Goal: Task Accomplishment & Management: Manage account settings

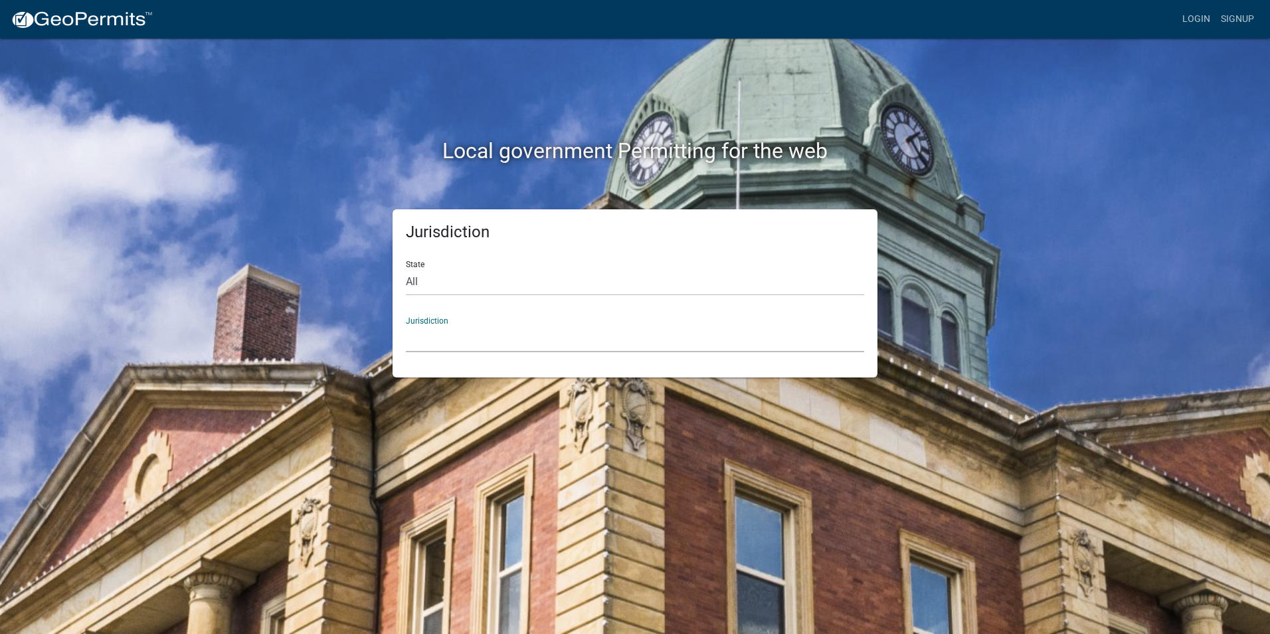
click at [463, 335] on select "[GEOGRAPHIC_DATA], [US_STATE] [GEOGRAPHIC_DATA], [US_STATE][PERSON_NAME][GEOGRA…" at bounding box center [635, 338] width 458 height 27
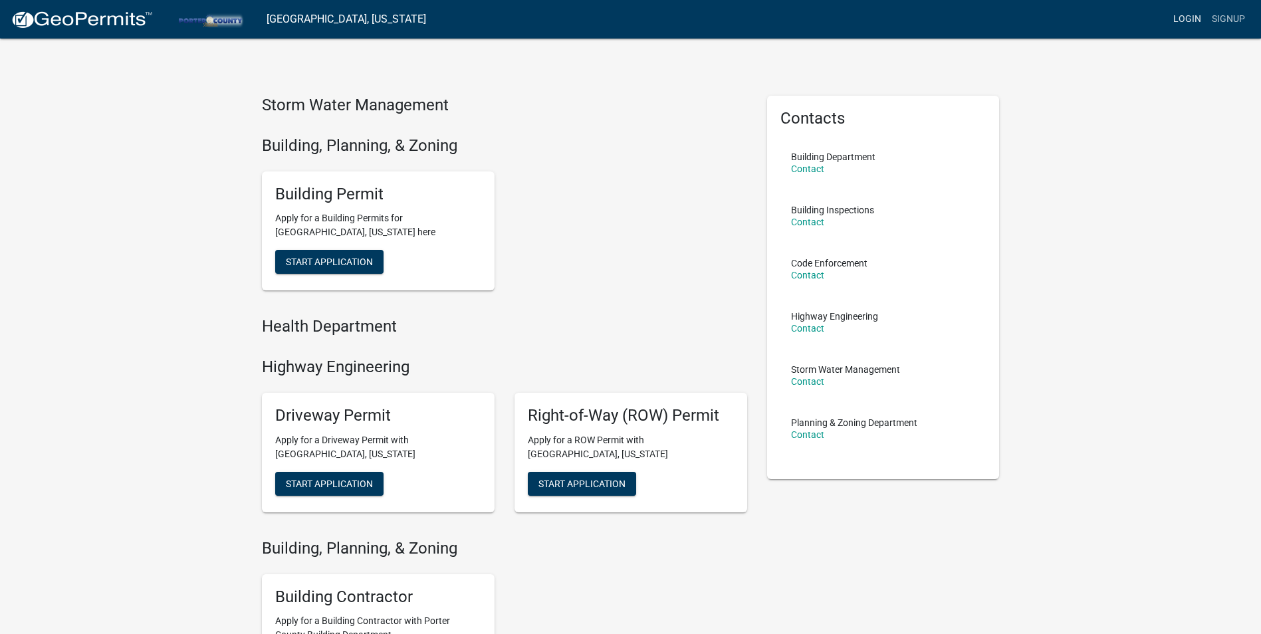
click at [1183, 15] on link "Login" at bounding box center [1186, 19] width 39 height 25
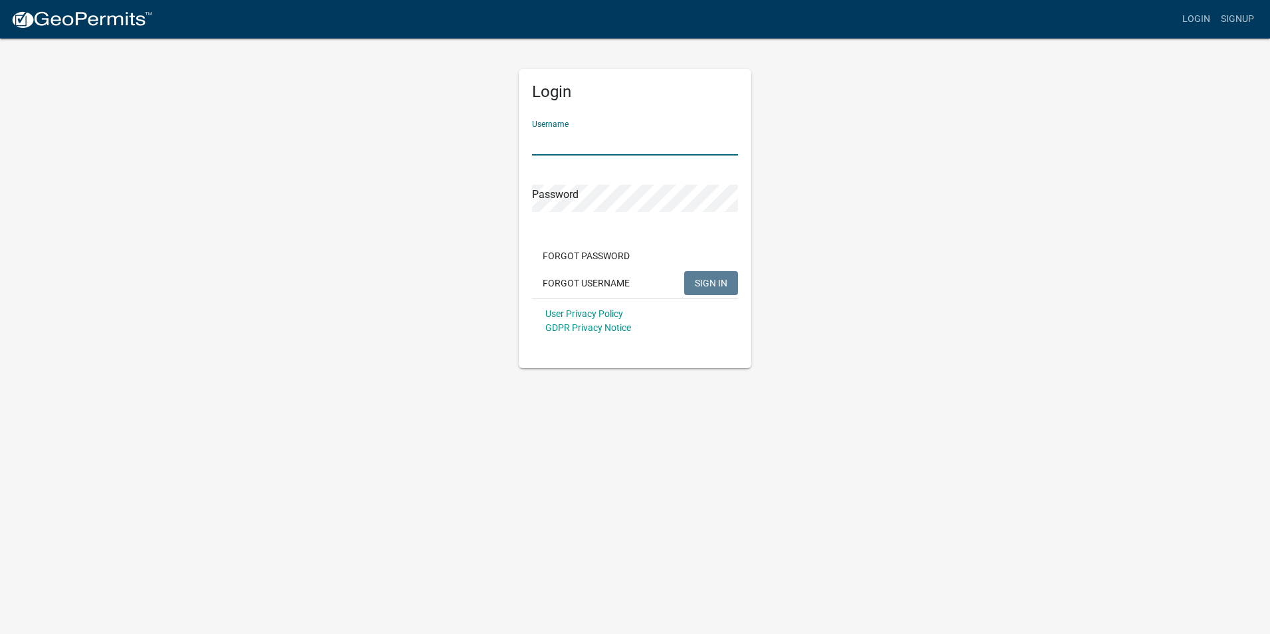
click at [561, 134] on input "Username" at bounding box center [635, 141] width 206 height 27
click at [598, 150] on input "Username" at bounding box center [635, 141] width 206 height 27
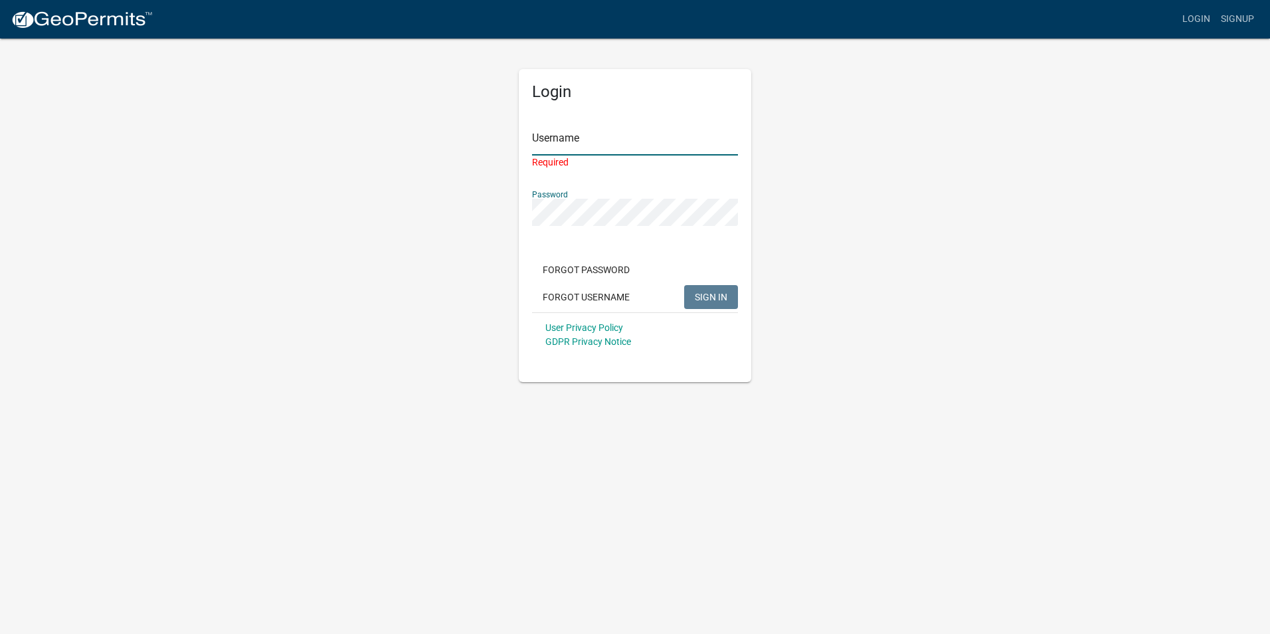
click at [587, 132] on input "Username" at bounding box center [635, 141] width 206 height 27
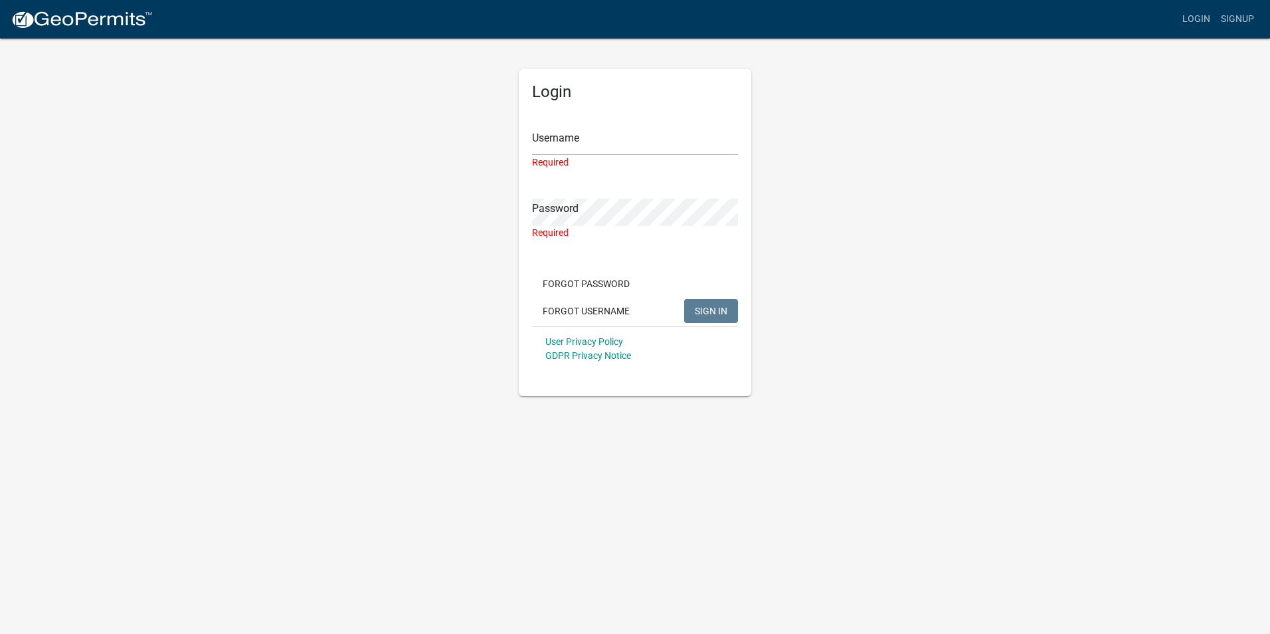
click at [716, 96] on h5 "Login" at bounding box center [635, 91] width 206 height 19
click at [662, 143] on input "Username" at bounding box center [635, 141] width 206 height 27
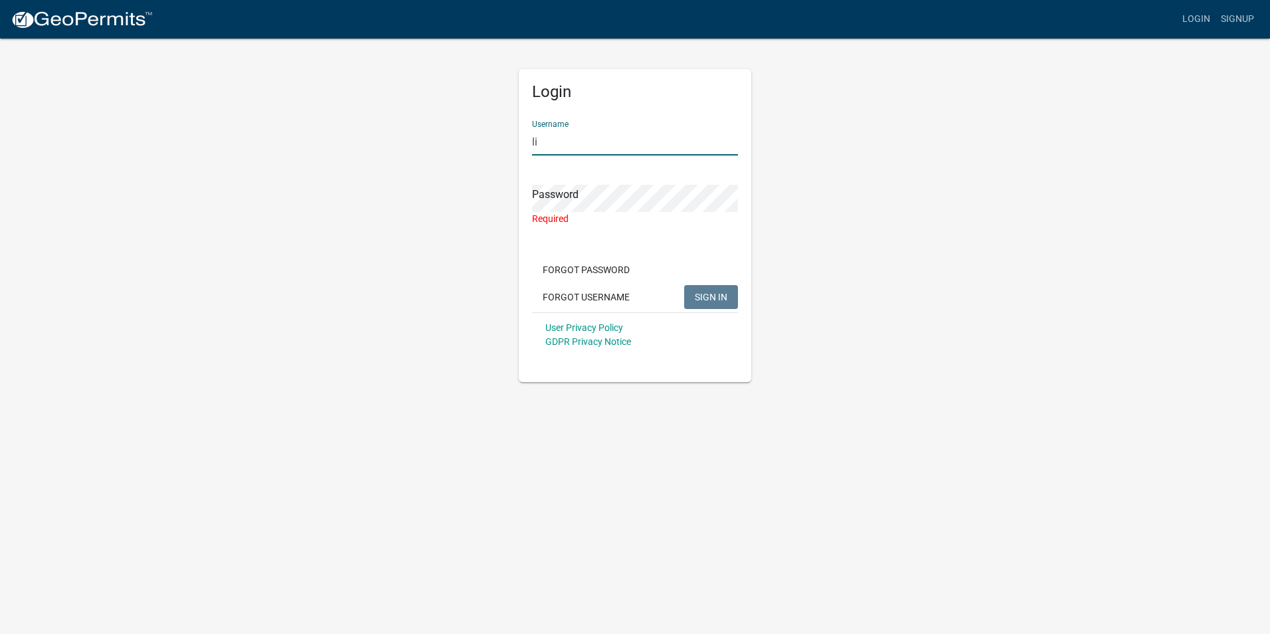
type input "l"
type input "mwebster"
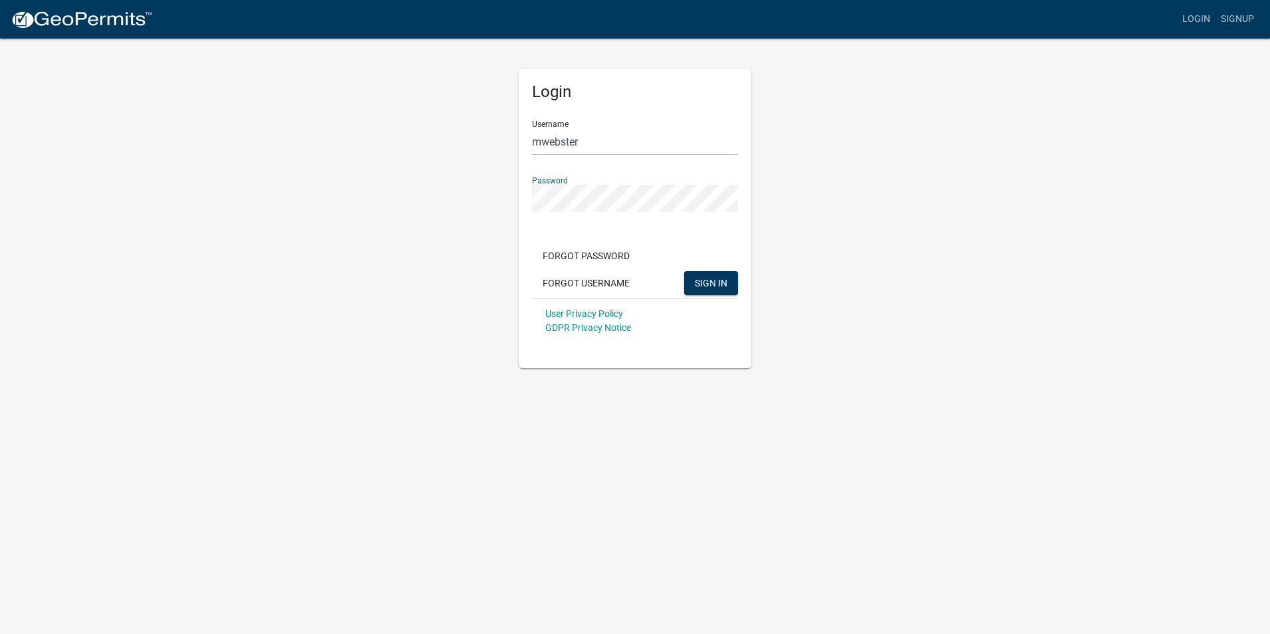
click at [684, 271] on button "SIGN IN" at bounding box center [711, 283] width 54 height 24
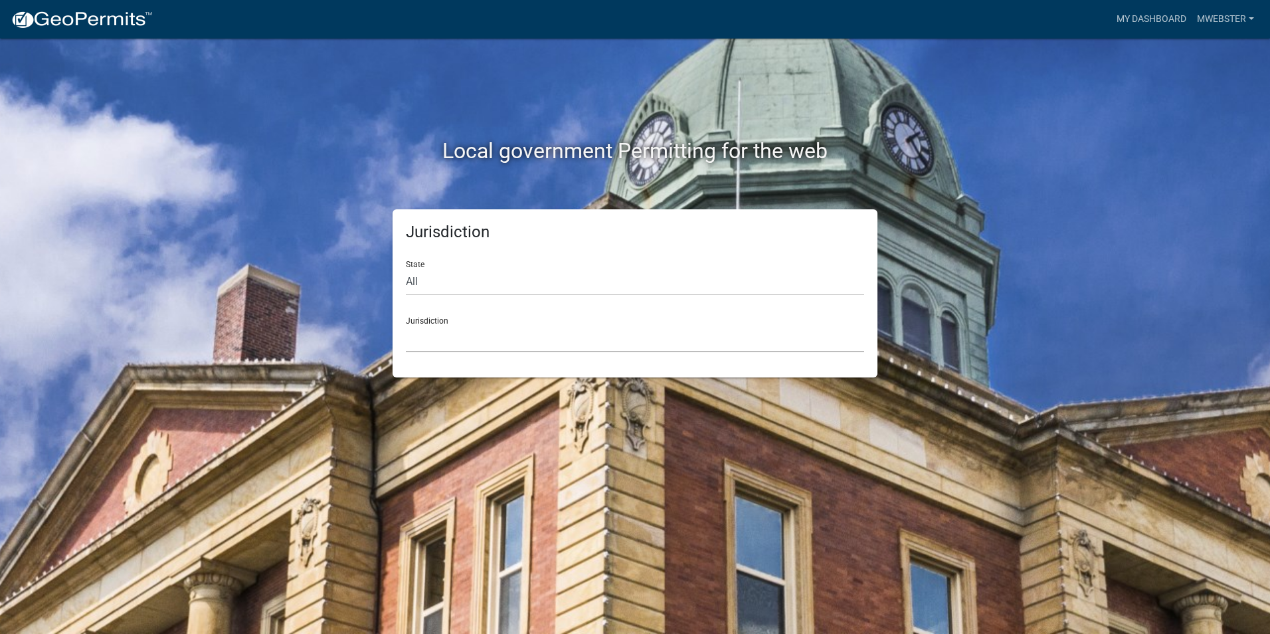
click at [484, 330] on select "[GEOGRAPHIC_DATA], [US_STATE] [GEOGRAPHIC_DATA], [US_STATE][PERSON_NAME][GEOGRA…" at bounding box center [635, 338] width 458 height 27
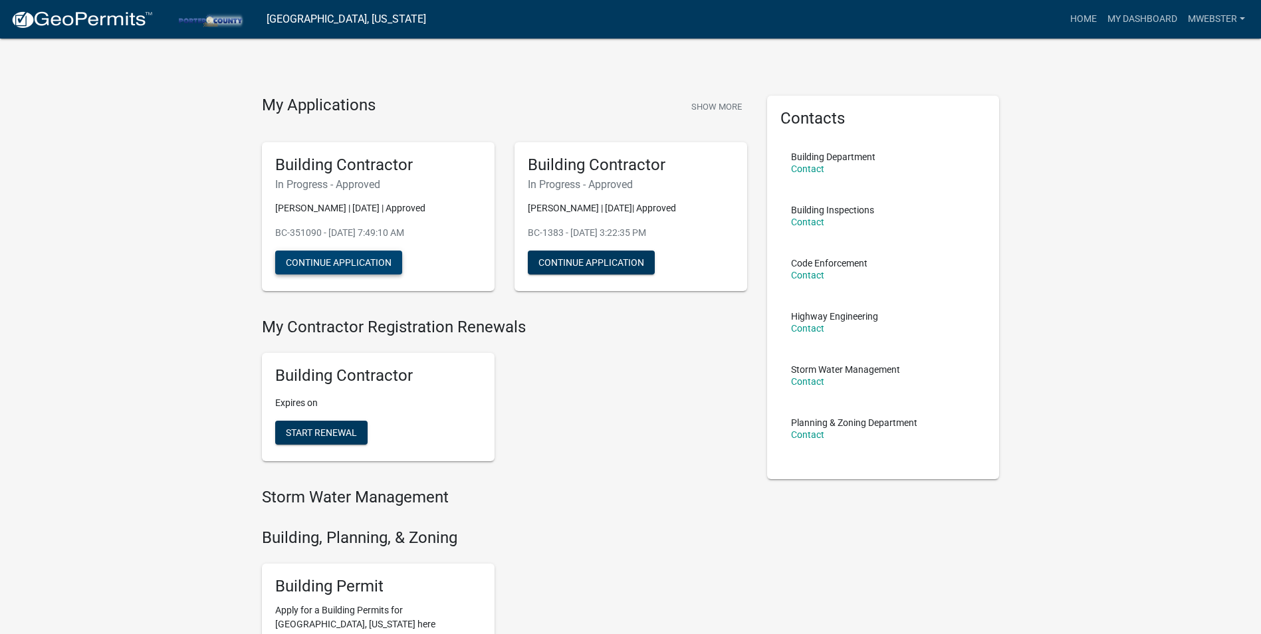
click at [369, 264] on button "Continue Application" at bounding box center [338, 263] width 127 height 24
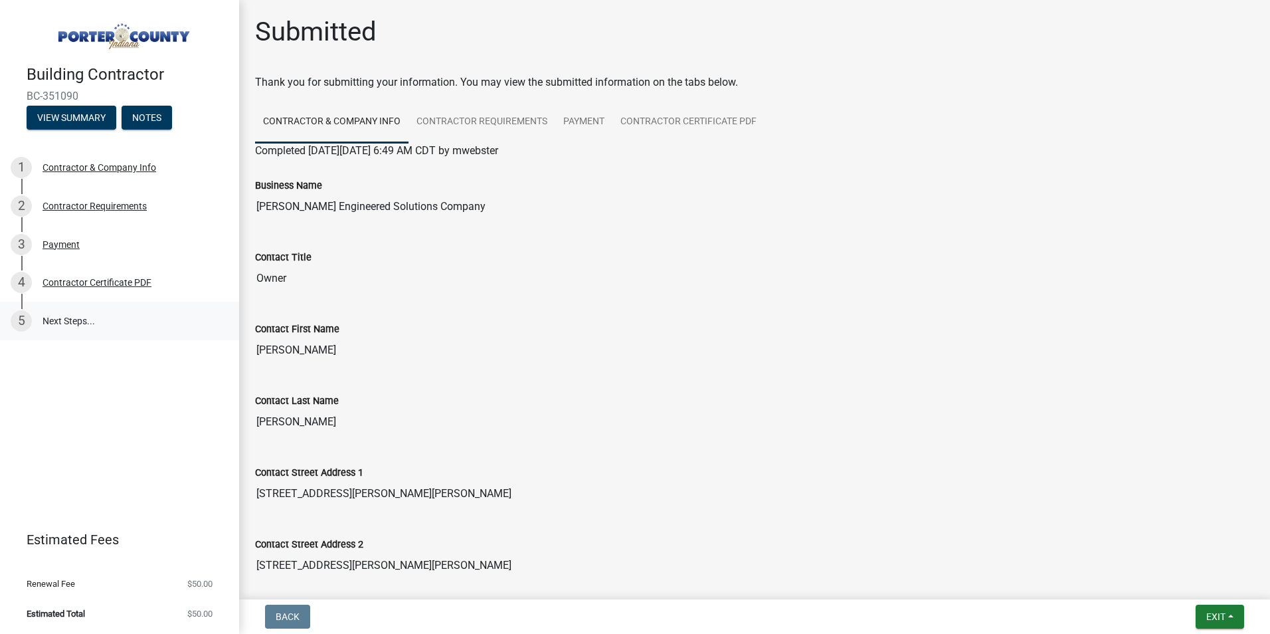
click at [100, 323] on link "5 Next Steps..." at bounding box center [119, 321] width 239 height 39
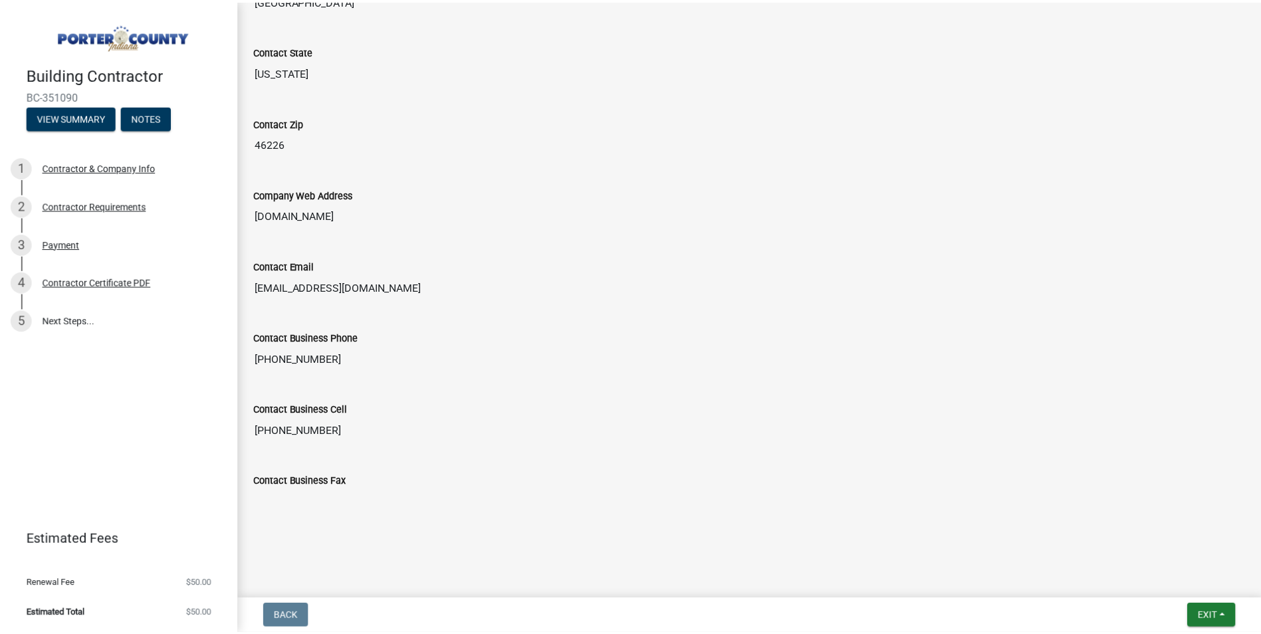
scroll to position [637, 0]
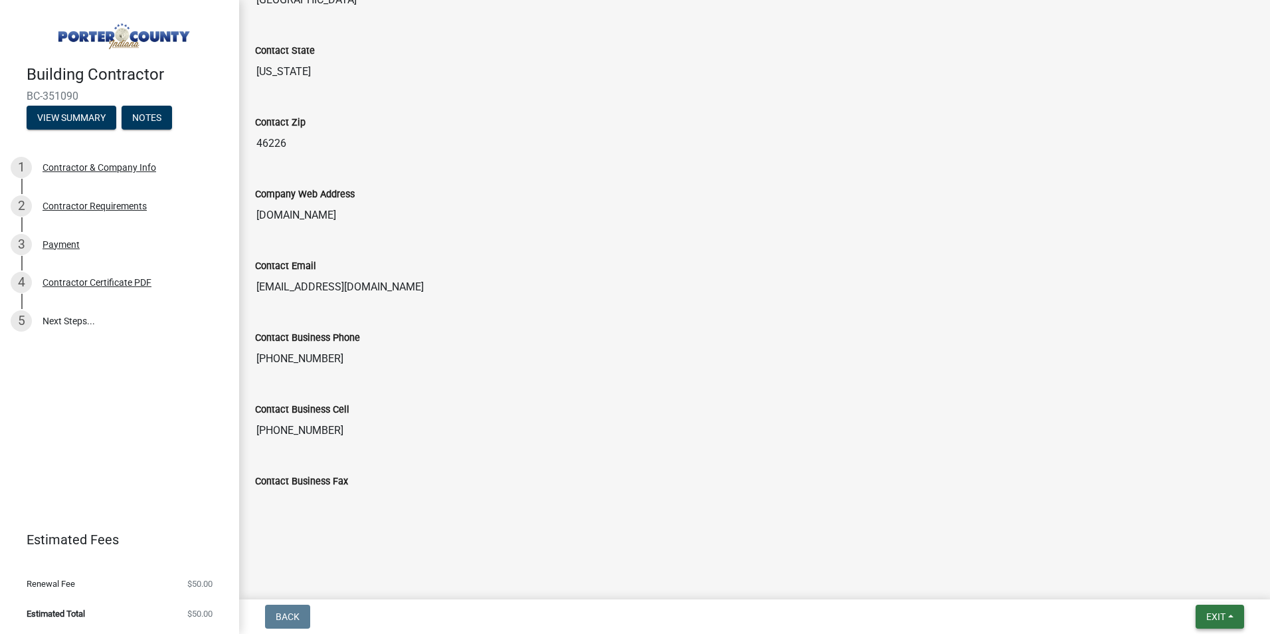
click at [1211, 621] on span "Exit" at bounding box center [1216, 616] width 19 height 11
click at [1164, 579] on button "Save & Exit" at bounding box center [1191, 582] width 106 height 32
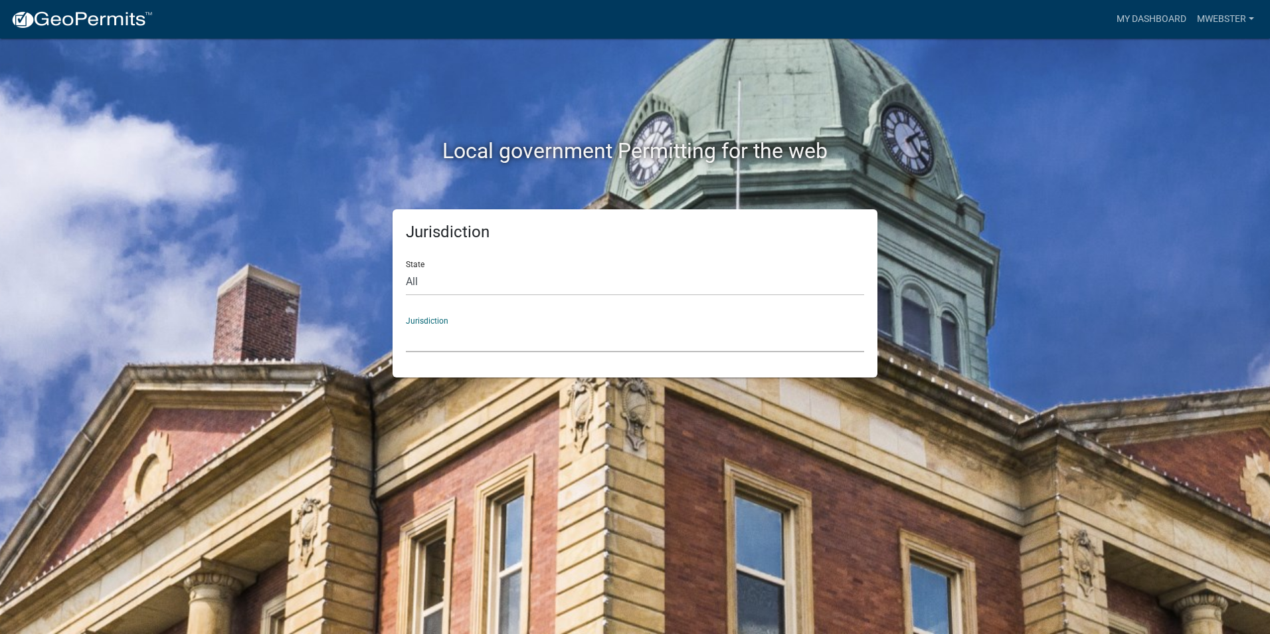
click at [662, 342] on select "[GEOGRAPHIC_DATA], [US_STATE] [GEOGRAPHIC_DATA], [US_STATE][PERSON_NAME][GEOGRA…" at bounding box center [635, 338] width 458 height 27
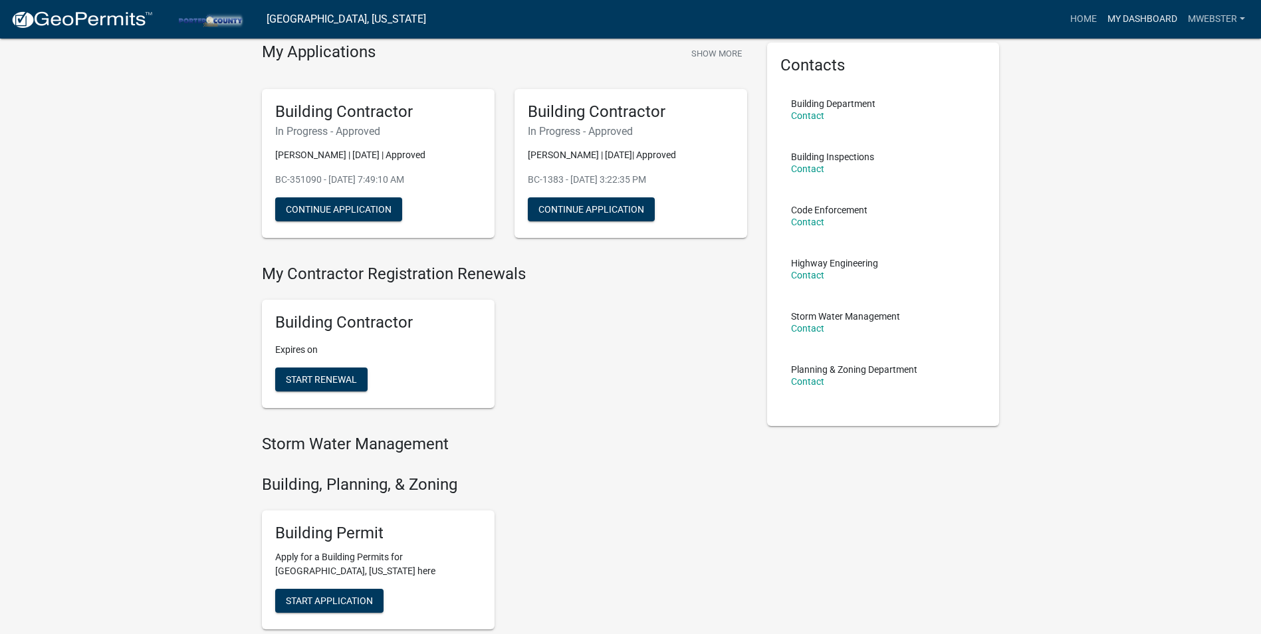
click at [1116, 19] on link "My Dashboard" at bounding box center [1142, 19] width 80 height 25
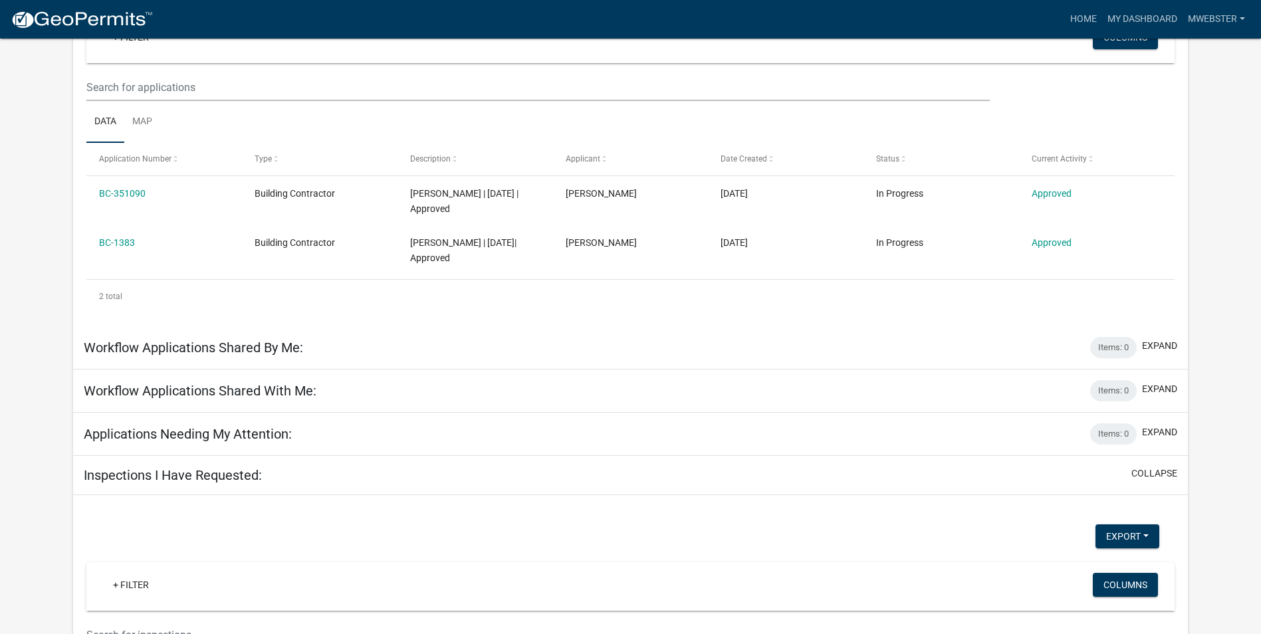
scroll to position [138, 0]
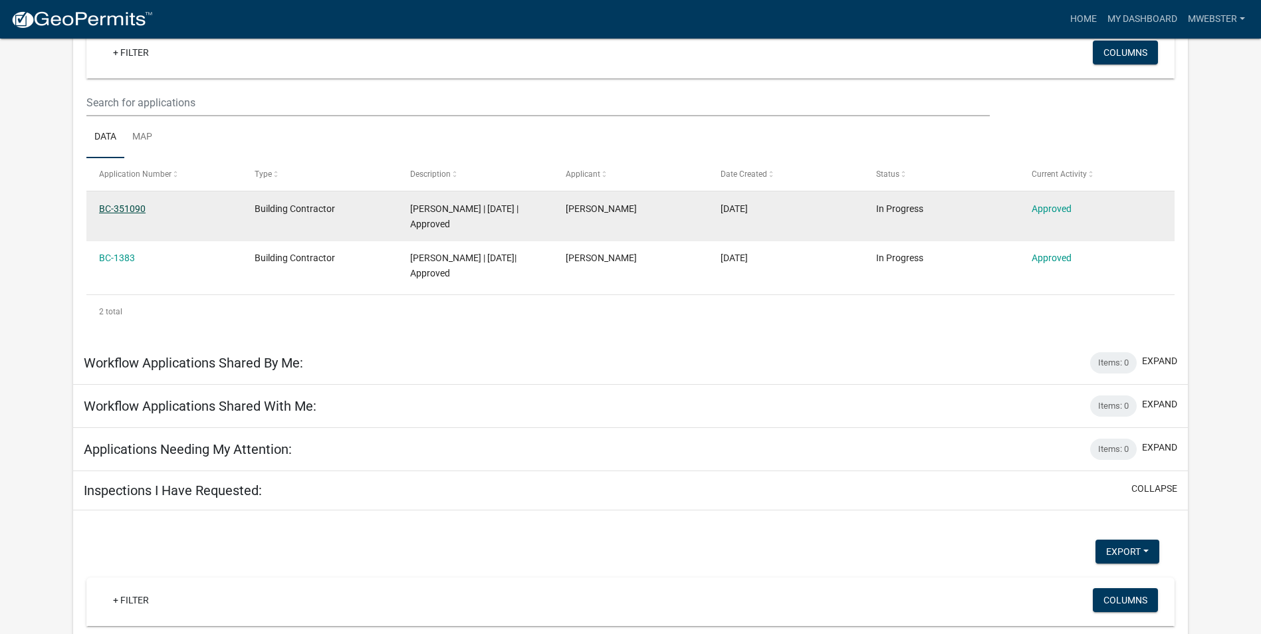
click at [125, 203] on link "BC-351090" at bounding box center [122, 208] width 47 height 11
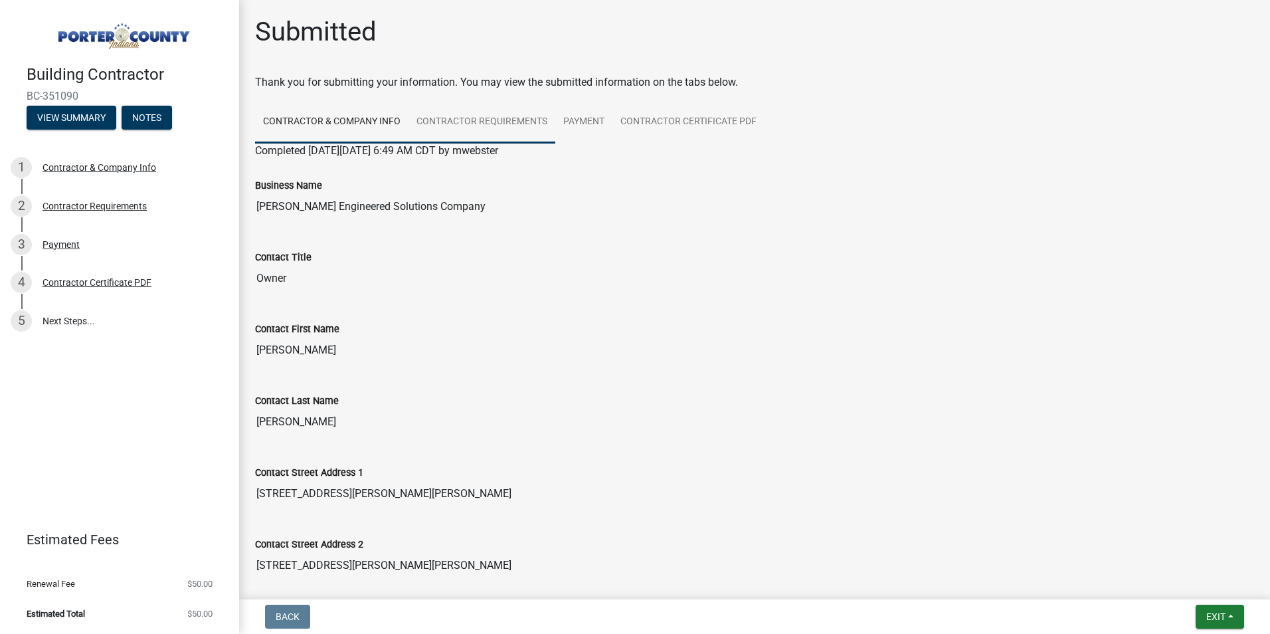
click at [486, 126] on link "Contractor Requirements" at bounding box center [482, 122] width 147 height 43
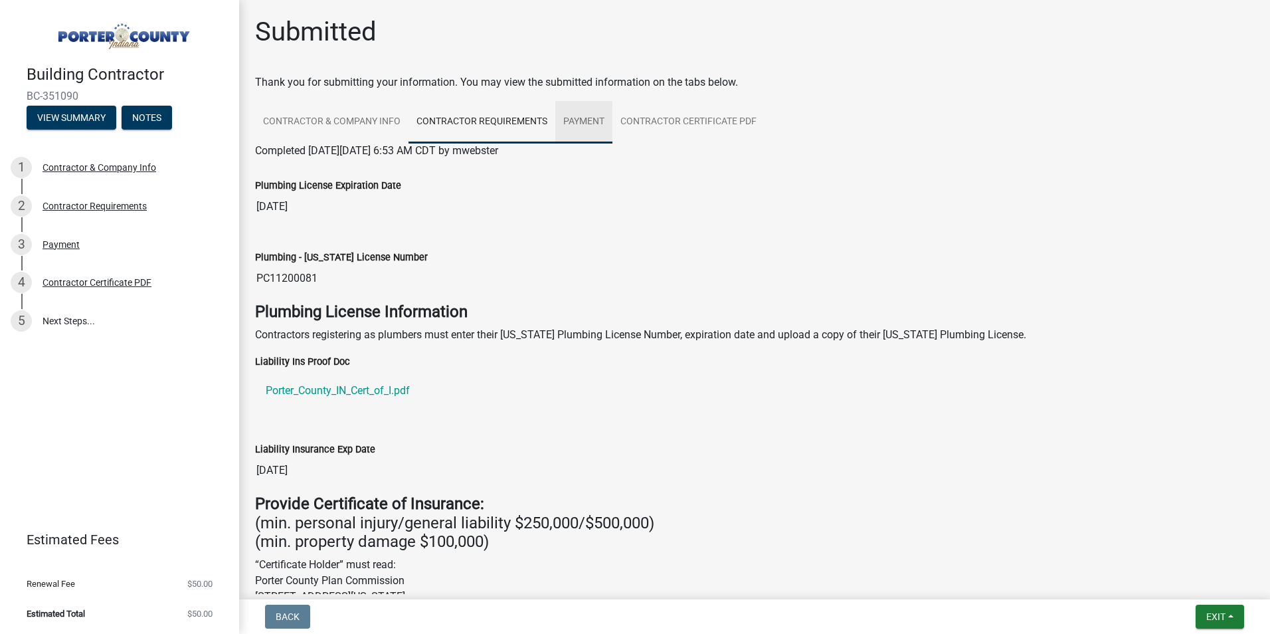
click at [583, 116] on link "Payment" at bounding box center [583, 122] width 57 height 43
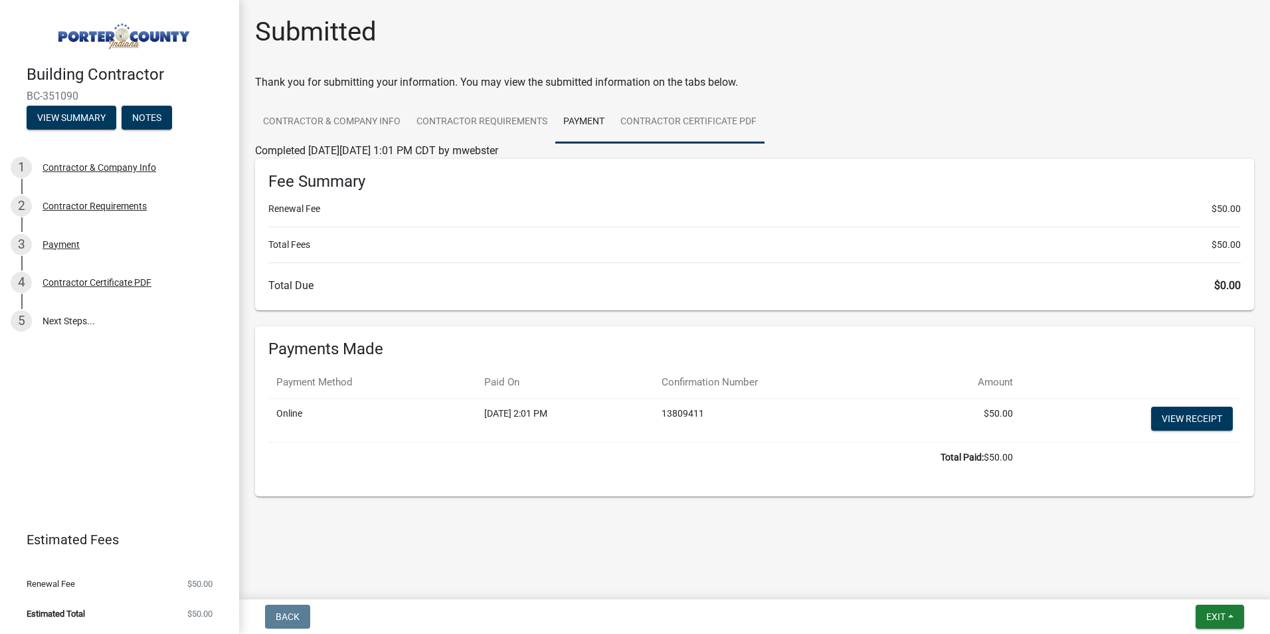
click at [686, 112] on link "Contractor Certificate PDF" at bounding box center [689, 122] width 152 height 43
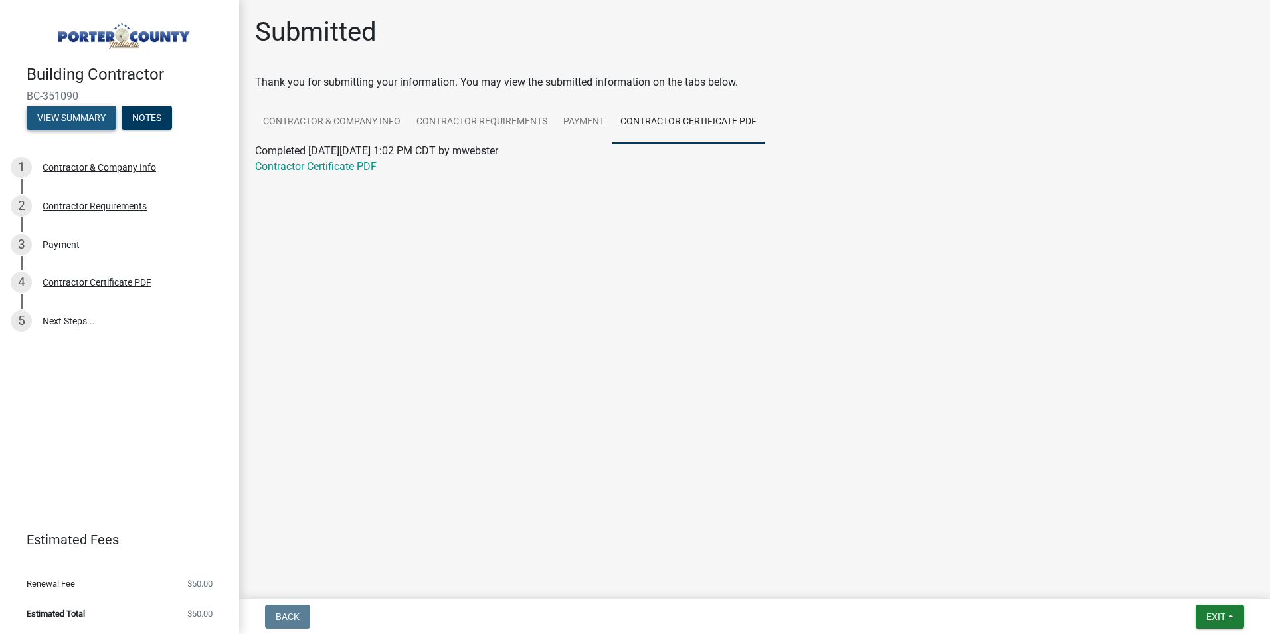
click at [96, 119] on button "View Summary" at bounding box center [72, 118] width 90 height 24
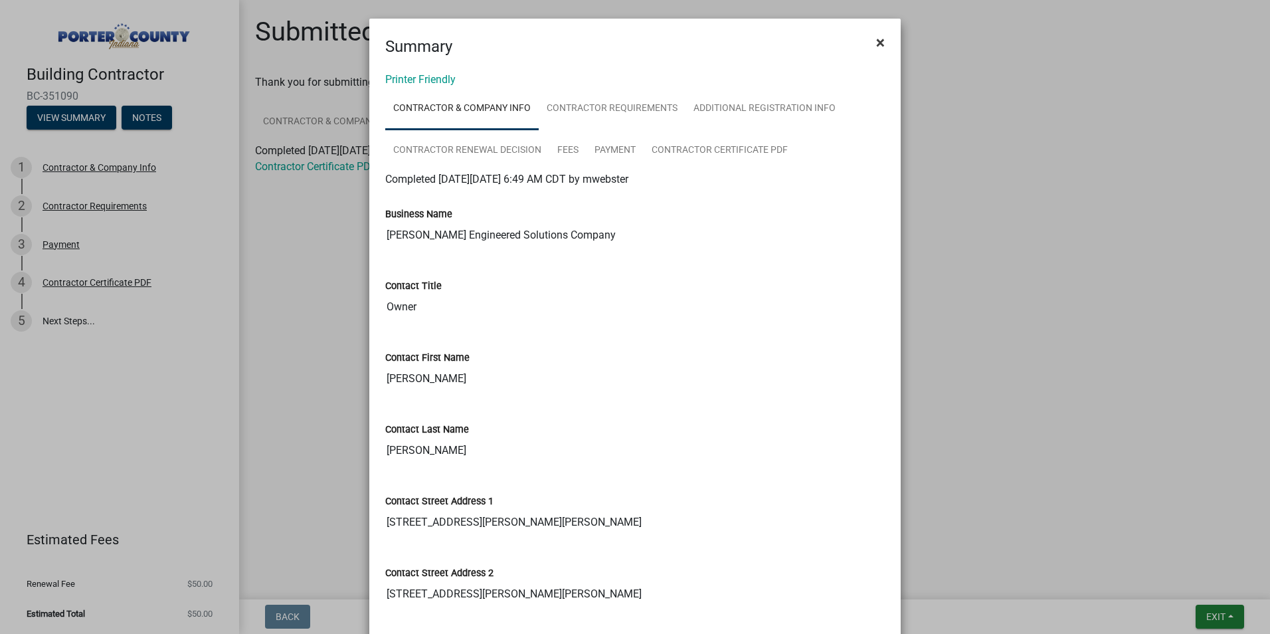
click at [878, 39] on span "×" at bounding box center [880, 42] width 9 height 19
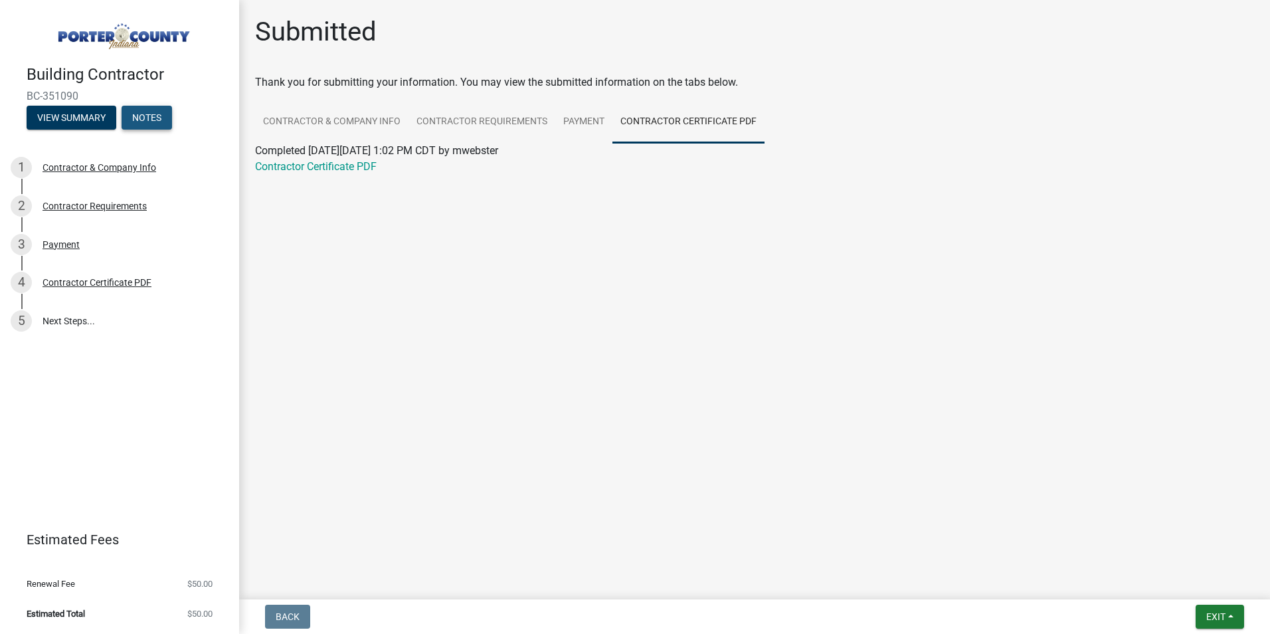
click at [132, 110] on button "Notes" at bounding box center [147, 118] width 50 height 24
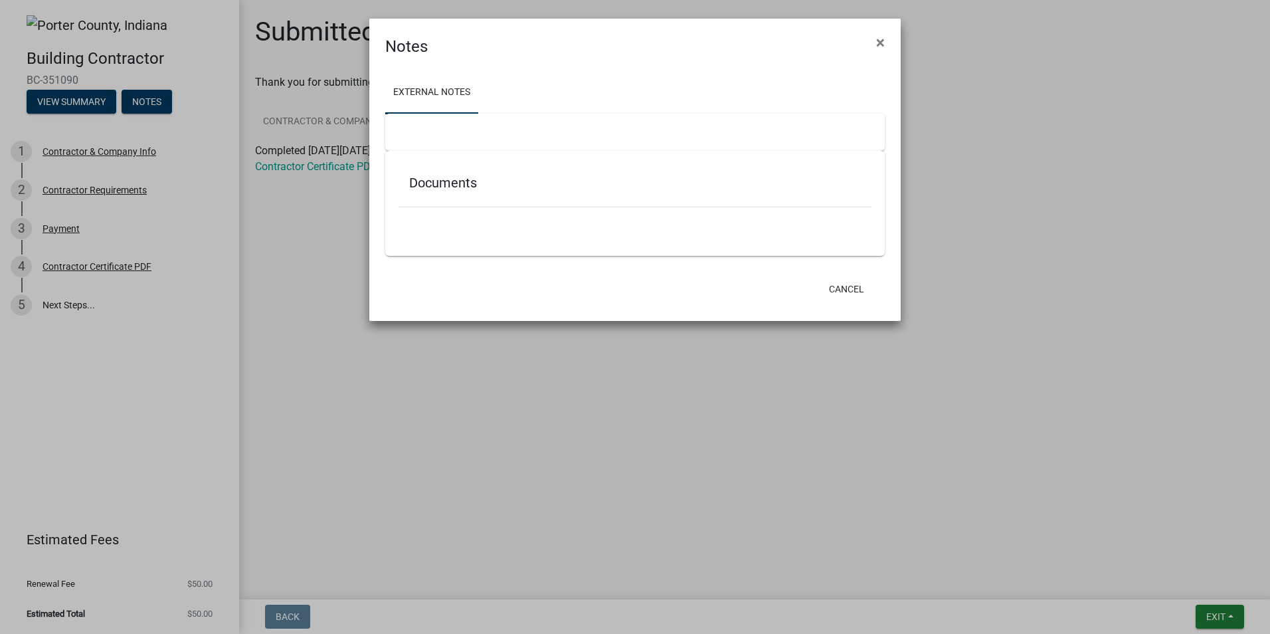
click at [413, 96] on link "External Notes" at bounding box center [431, 93] width 93 height 43
click at [504, 84] on ul "External Notes" at bounding box center [635, 93] width 500 height 42
click at [460, 177] on h5 "Documents" at bounding box center [635, 183] width 452 height 16
click at [886, 35] on button "×" at bounding box center [881, 42] width 30 height 37
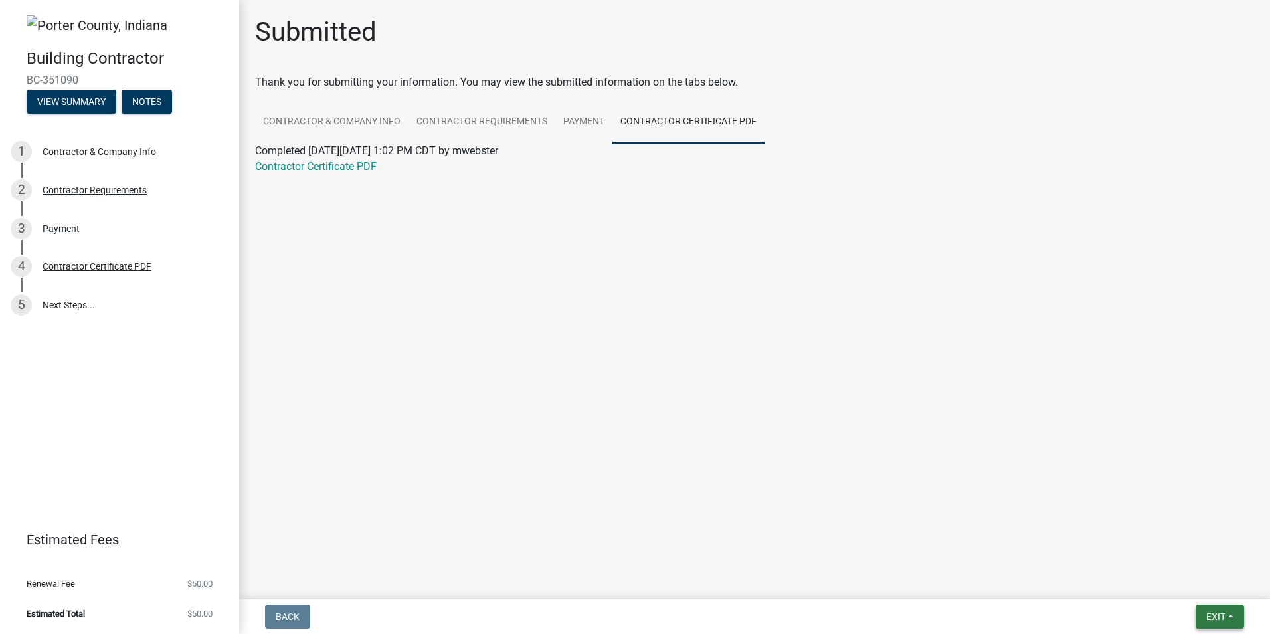
click at [1229, 611] on button "Exit" at bounding box center [1220, 617] width 49 height 24
click at [1214, 581] on button "Save & Exit" at bounding box center [1191, 582] width 106 height 32
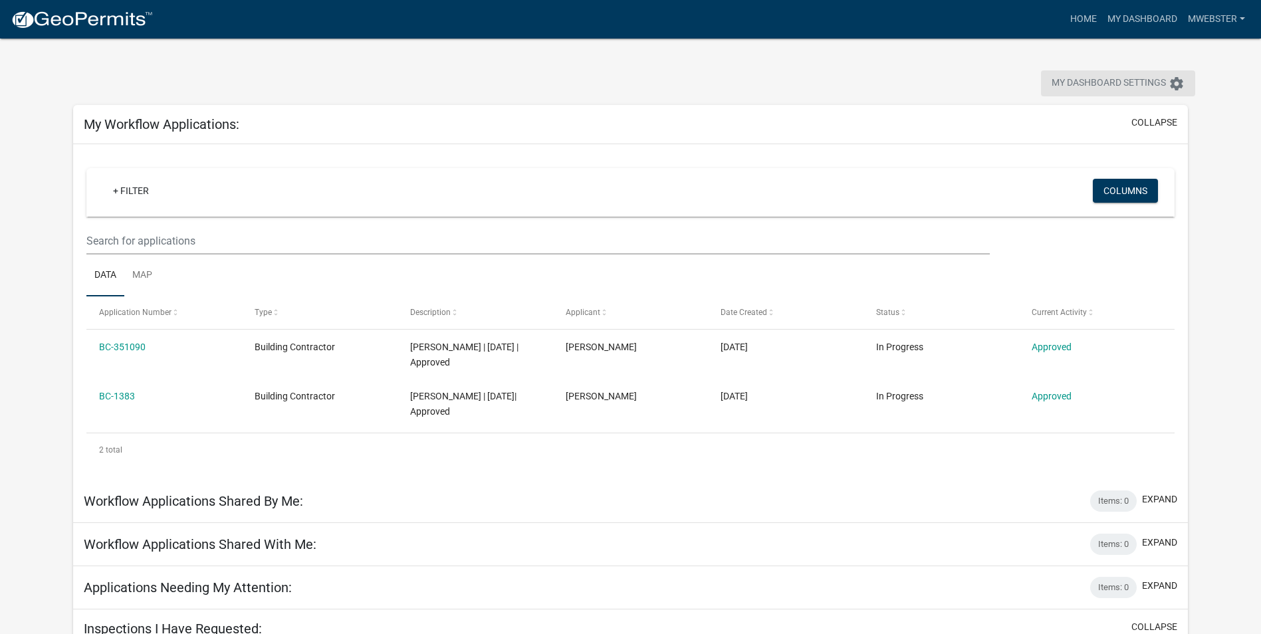
click at [1172, 84] on icon "settings" at bounding box center [1176, 84] width 16 height 16
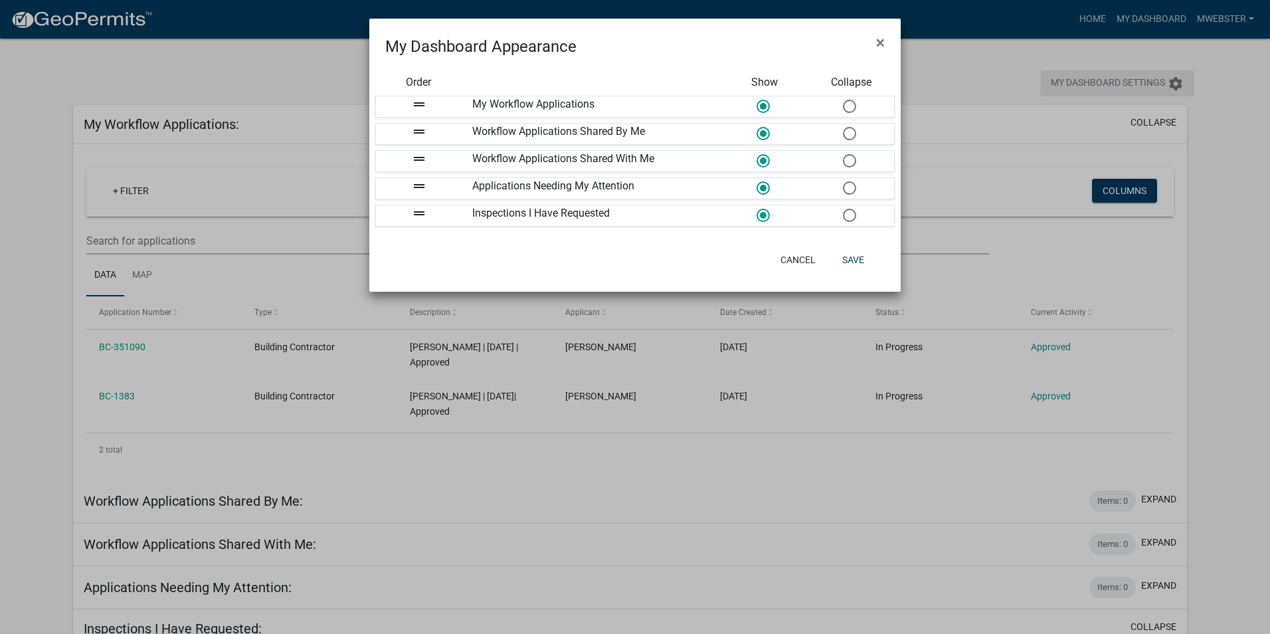
click at [1172, 84] on ngb-modal-window "My Dashboard Appearance × Order Show Collapse drag_handle My Workflow Applicati…" at bounding box center [635, 317] width 1270 height 634
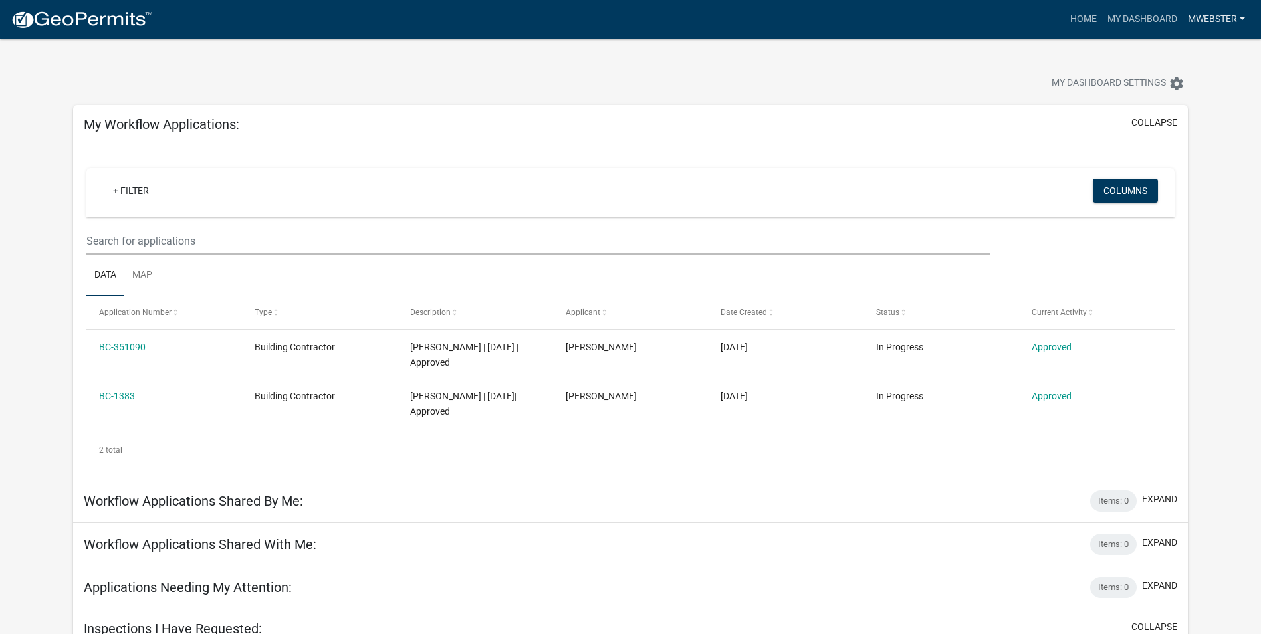
click at [1227, 13] on link "mwebster" at bounding box center [1216, 19] width 68 height 25
click at [1171, 51] on link "Account" at bounding box center [1193, 55] width 114 height 32
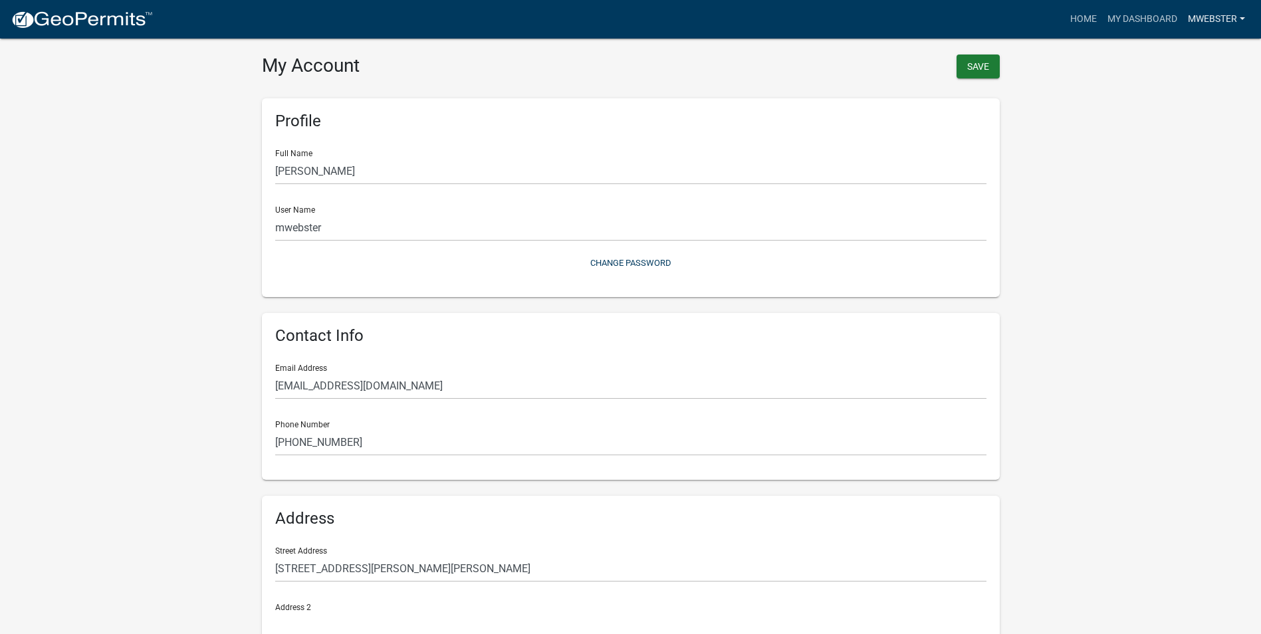
click at [1232, 30] on link "mwebster" at bounding box center [1216, 19] width 68 height 25
click at [1172, 88] on link "Contractor Profile" at bounding box center [1193, 86] width 114 height 32
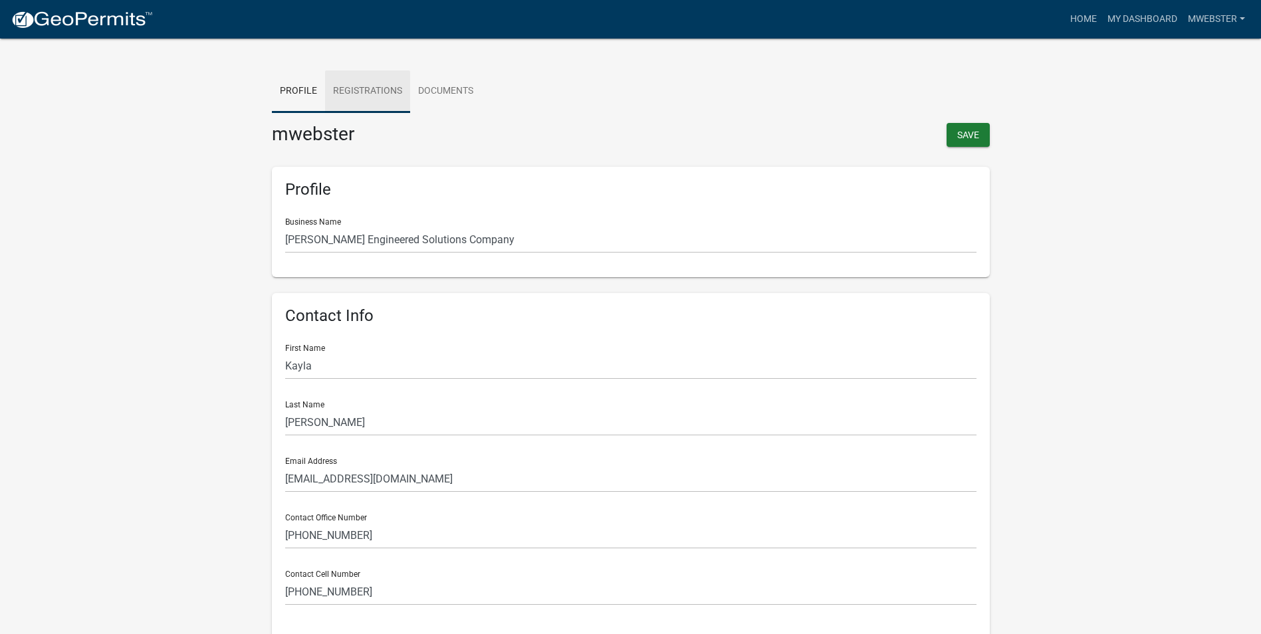
click at [376, 110] on link "Registrations" at bounding box center [367, 91] width 85 height 43
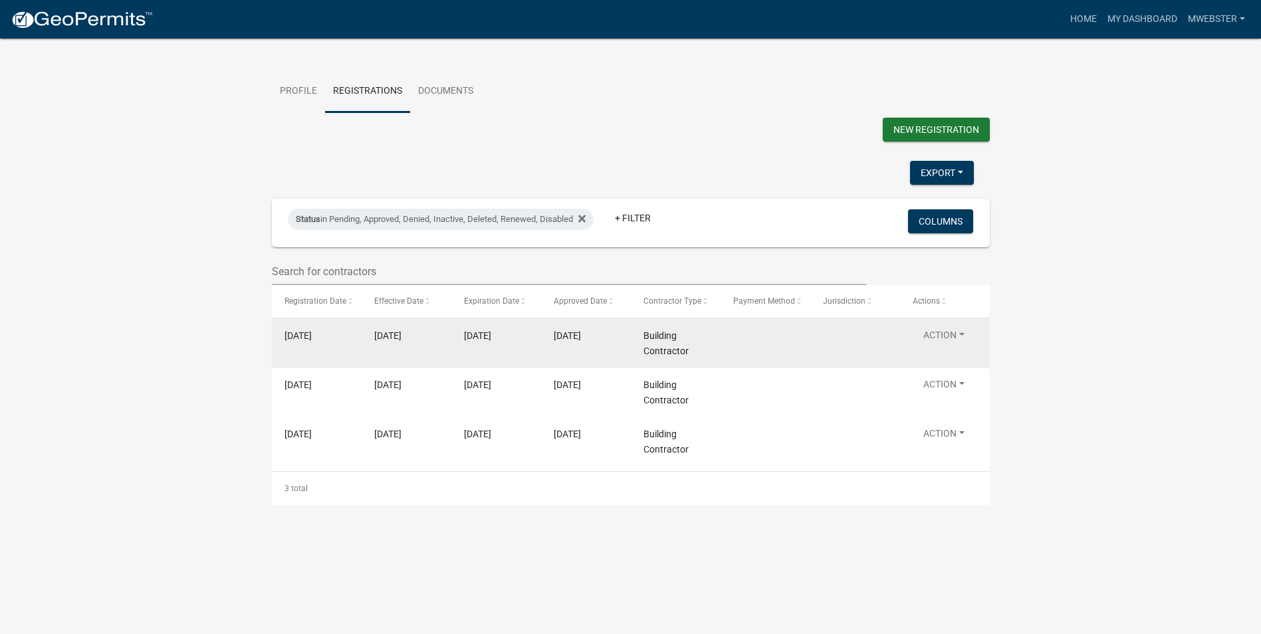
click at [936, 327] on datatable-body-cell "Action View Details View Application Renew Delete Disable Enable" at bounding box center [945, 342] width 90 height 49
click at [947, 341] on button "Action" at bounding box center [943, 337] width 62 height 19
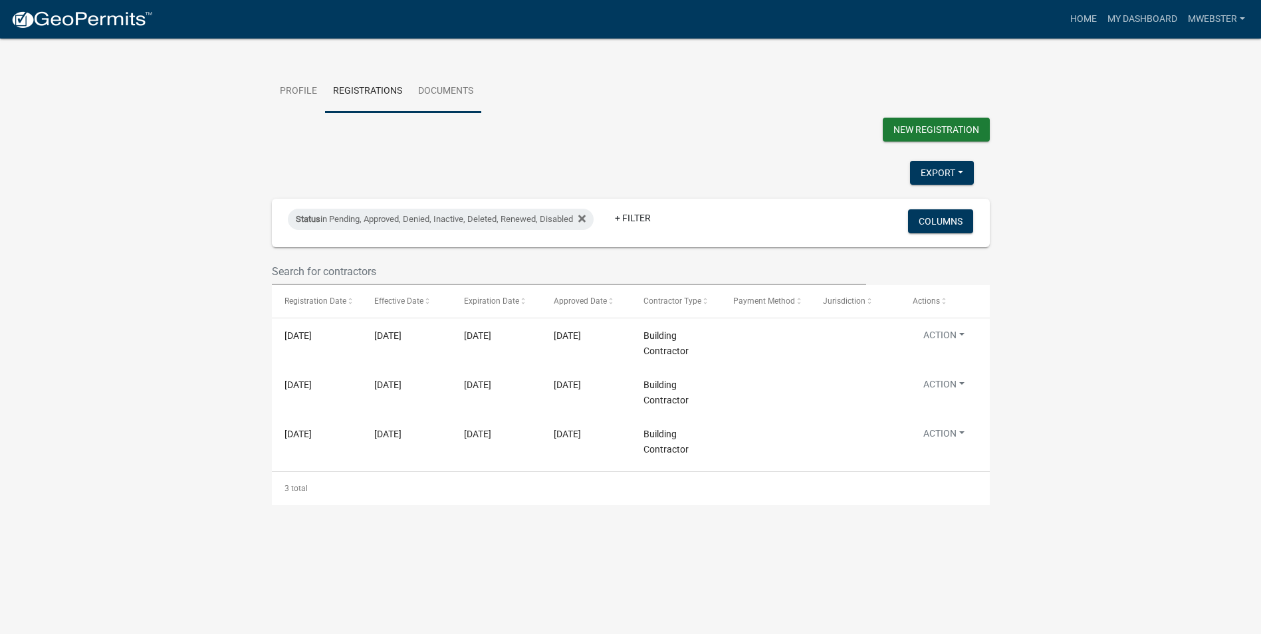
click at [449, 88] on link "Documents" at bounding box center [445, 91] width 71 height 43
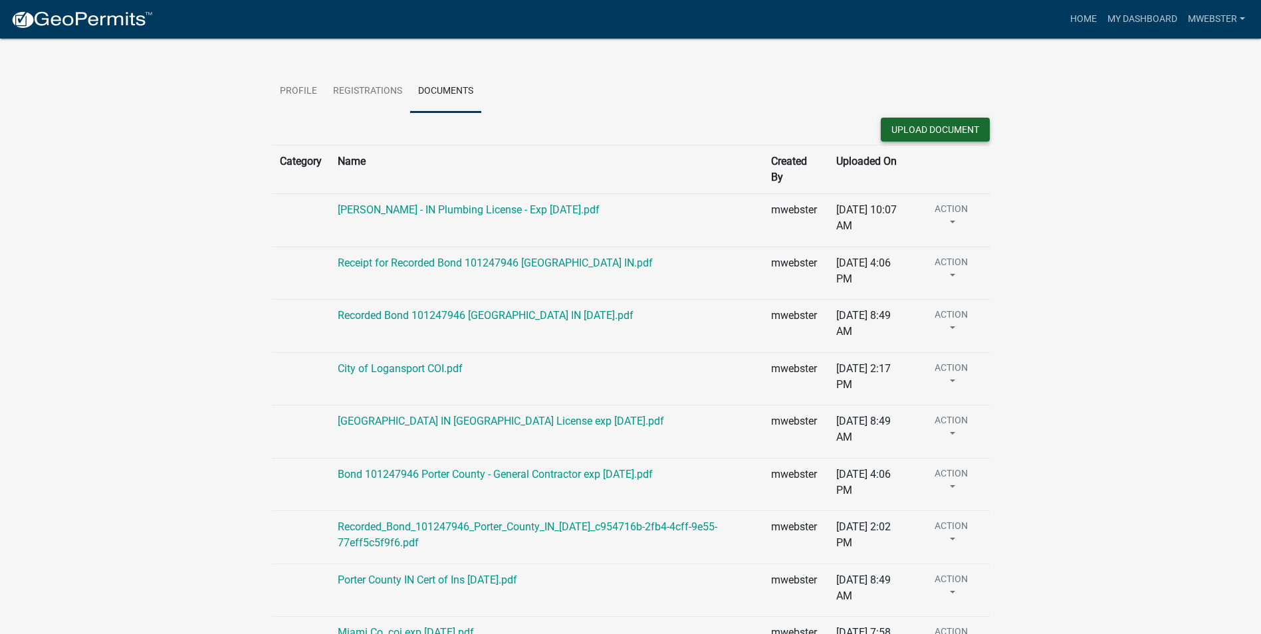
click at [916, 120] on button "Upload Document" at bounding box center [934, 130] width 109 height 24
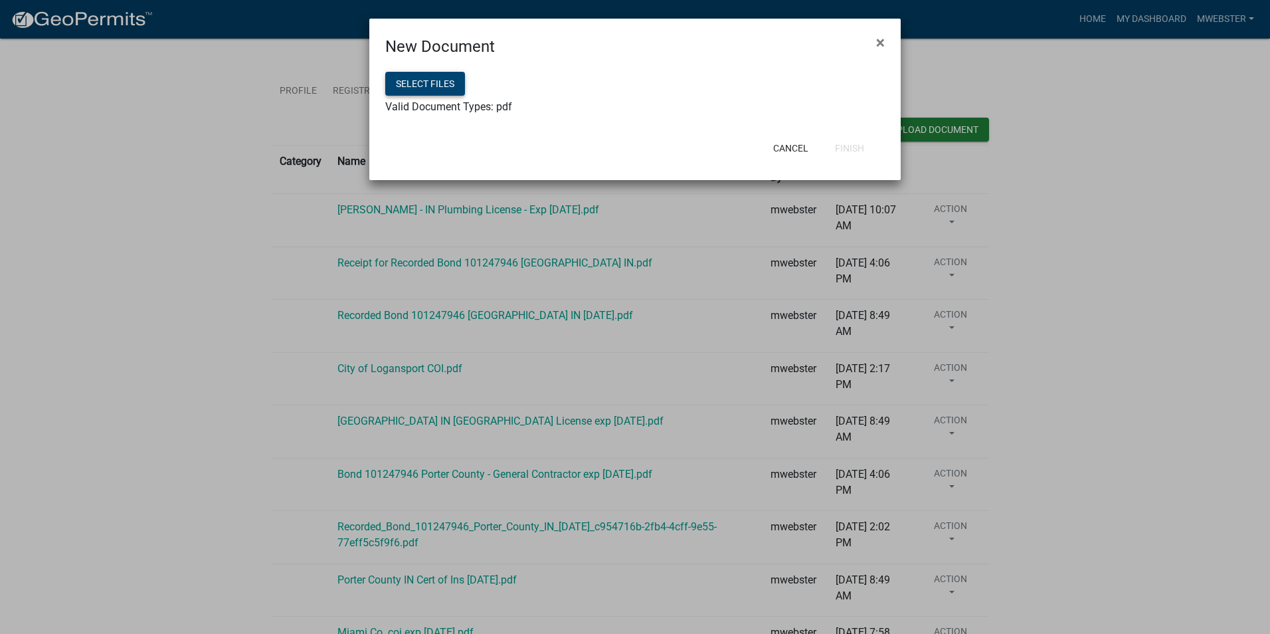
click at [437, 92] on button "Select files" at bounding box center [425, 84] width 80 height 24
click at [418, 80] on button "Select files" at bounding box center [425, 84] width 80 height 24
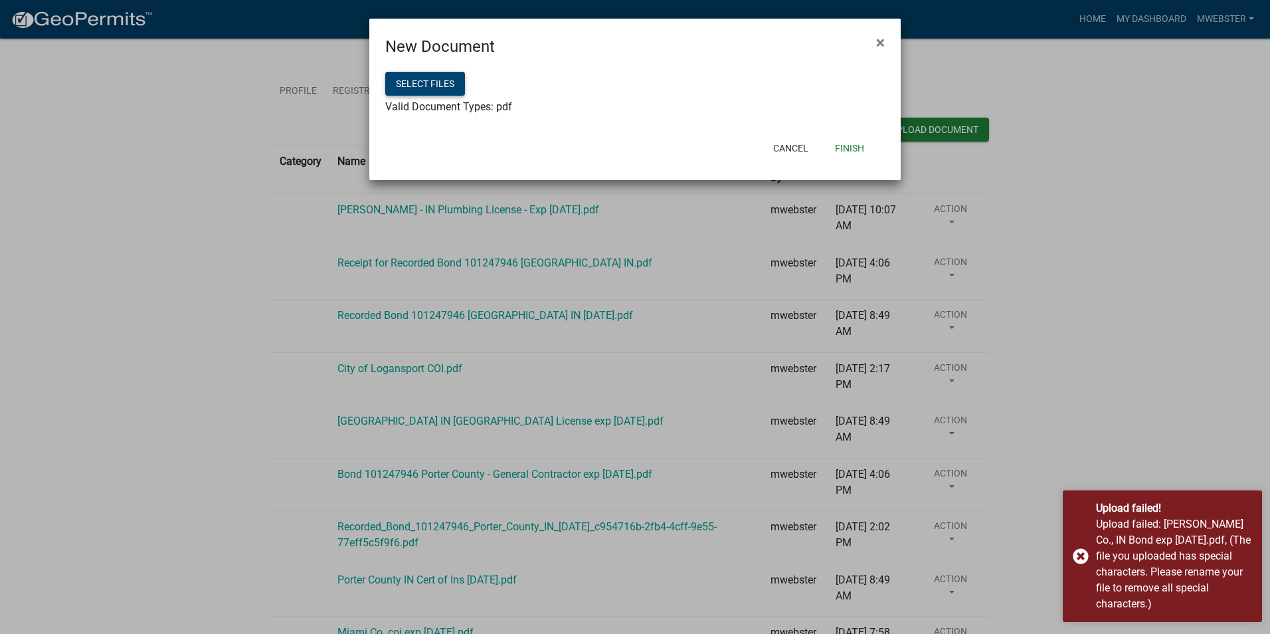
click at [423, 80] on button "Select files" at bounding box center [425, 84] width 80 height 24
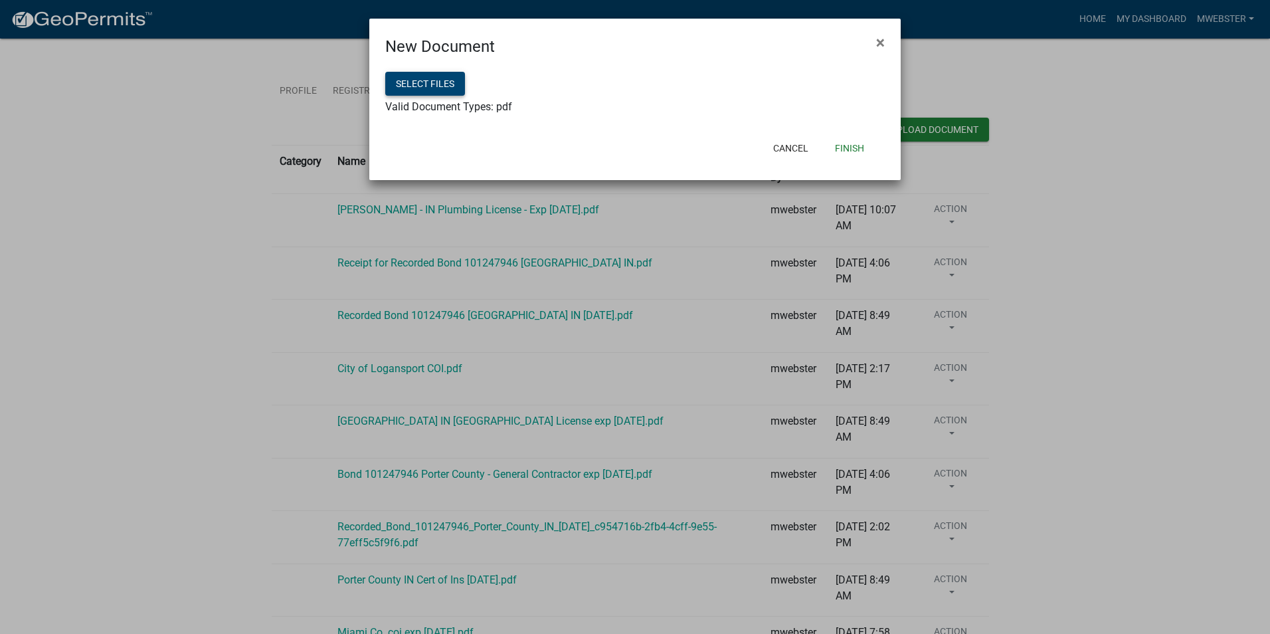
click at [445, 78] on button "Select files" at bounding box center [425, 84] width 80 height 24
click at [774, 55] on div "New Document ×" at bounding box center [635, 39] width 532 height 40
click at [432, 84] on button "Select files" at bounding box center [425, 84] width 80 height 24
click at [855, 149] on button "Finish" at bounding box center [850, 148] width 50 height 24
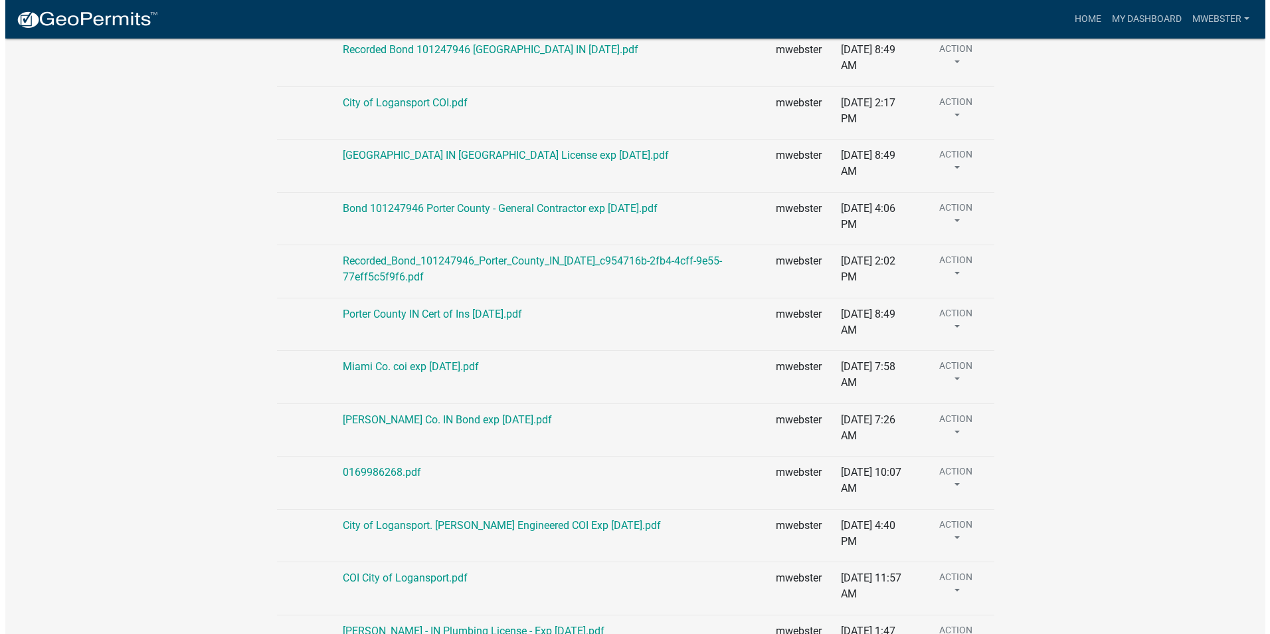
scroll to position [352, 0]
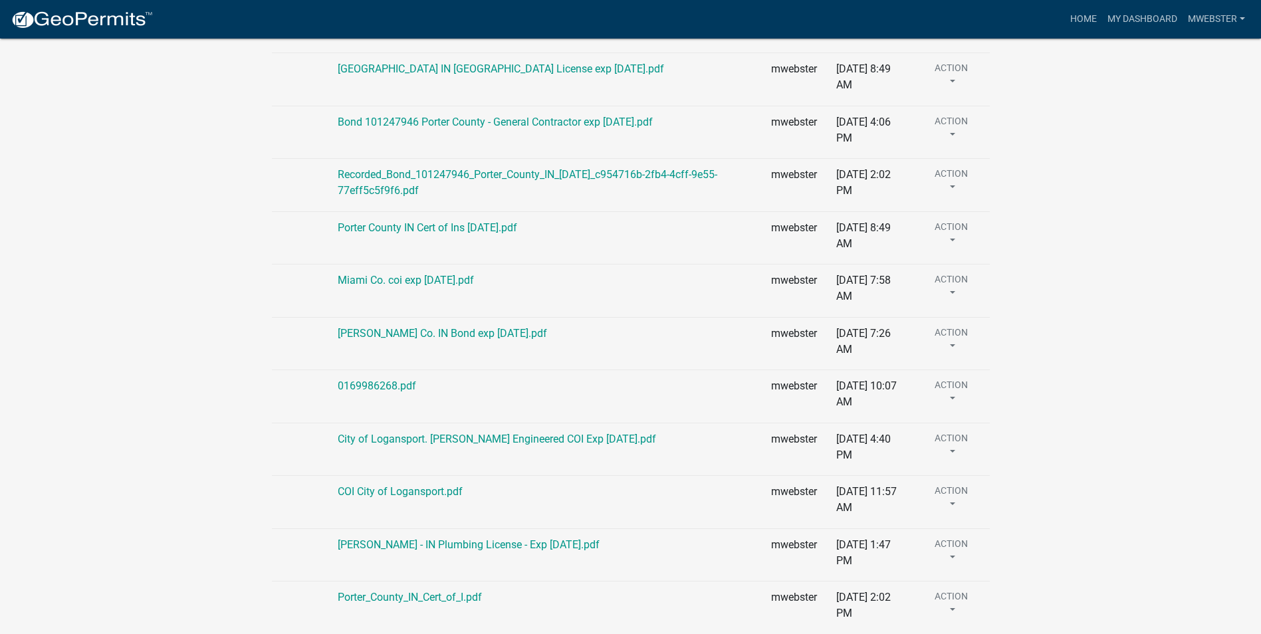
click at [1178, 321] on wm-contractor-profile-view "more_horiz Home My Dashboard mwebster Account Contractor Profile Logout Profile…" at bounding box center [630, 149] width 1261 height 970
click at [950, 381] on link "Delete" at bounding box center [974, 381] width 106 height 32
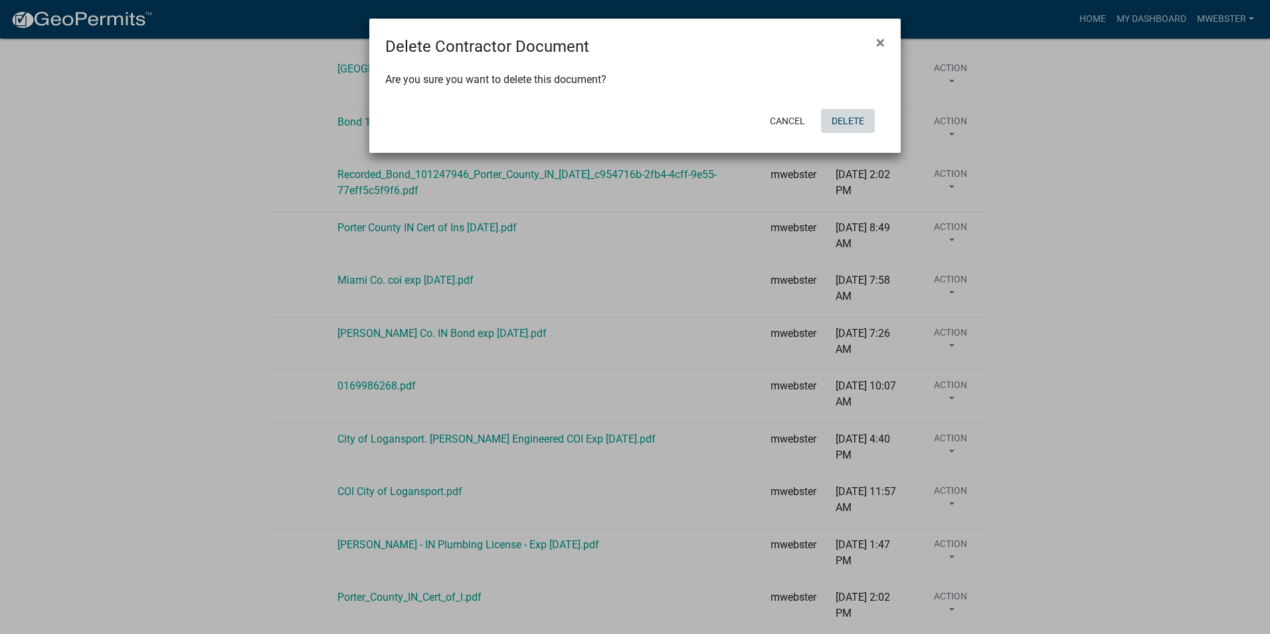
click at [855, 127] on button "Delete" at bounding box center [848, 121] width 54 height 24
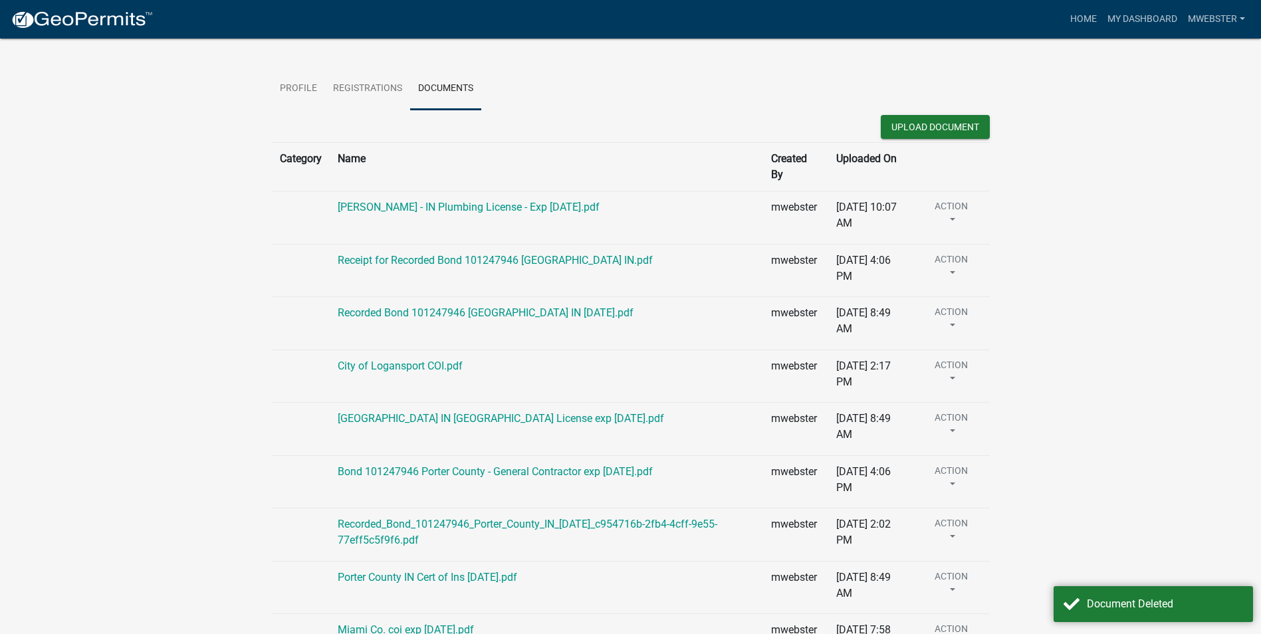
scroll to position [0, 0]
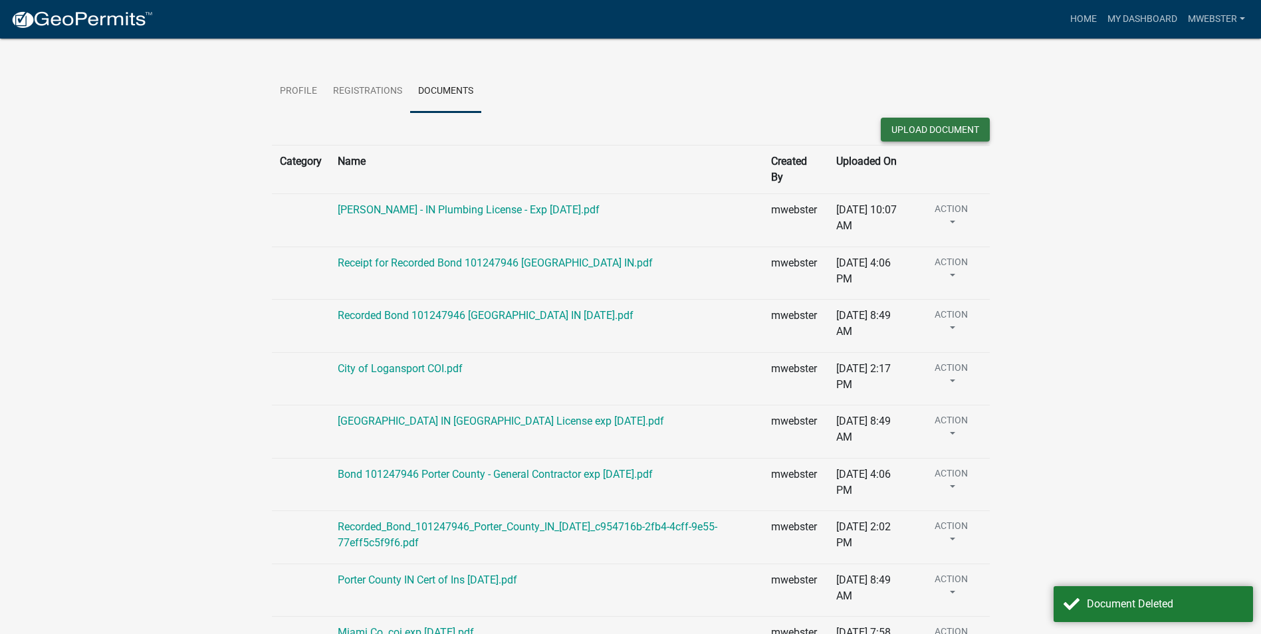
click at [934, 133] on button "Upload Document" at bounding box center [934, 130] width 109 height 24
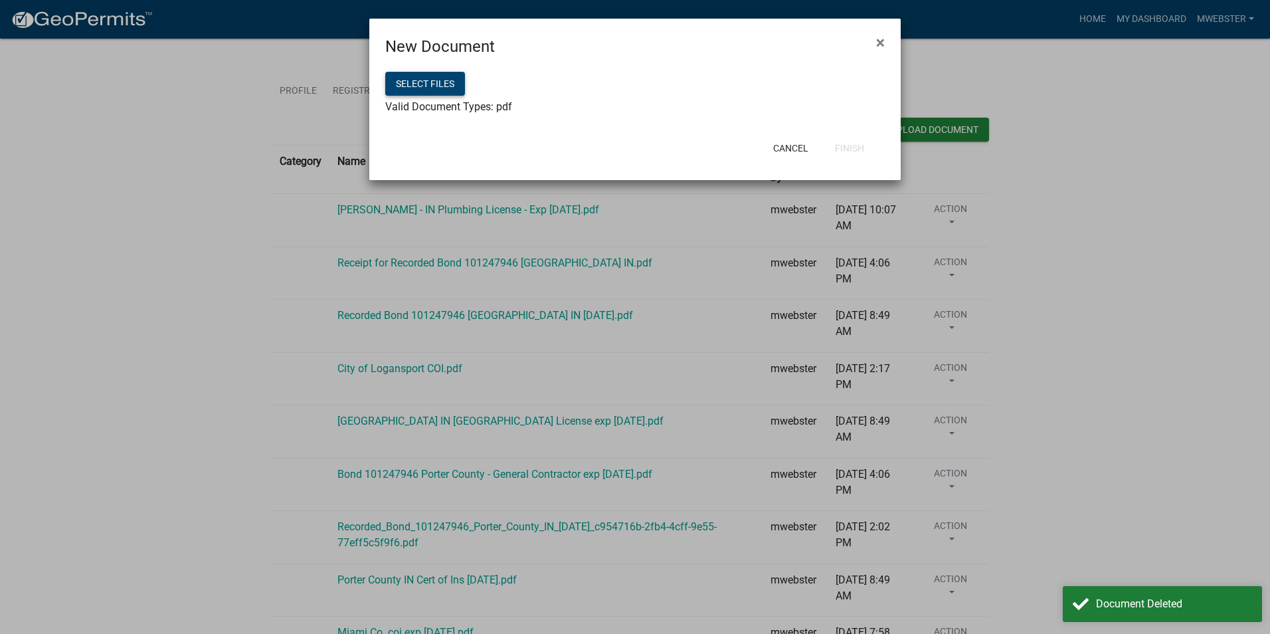
click at [423, 74] on button "Select files" at bounding box center [425, 84] width 80 height 24
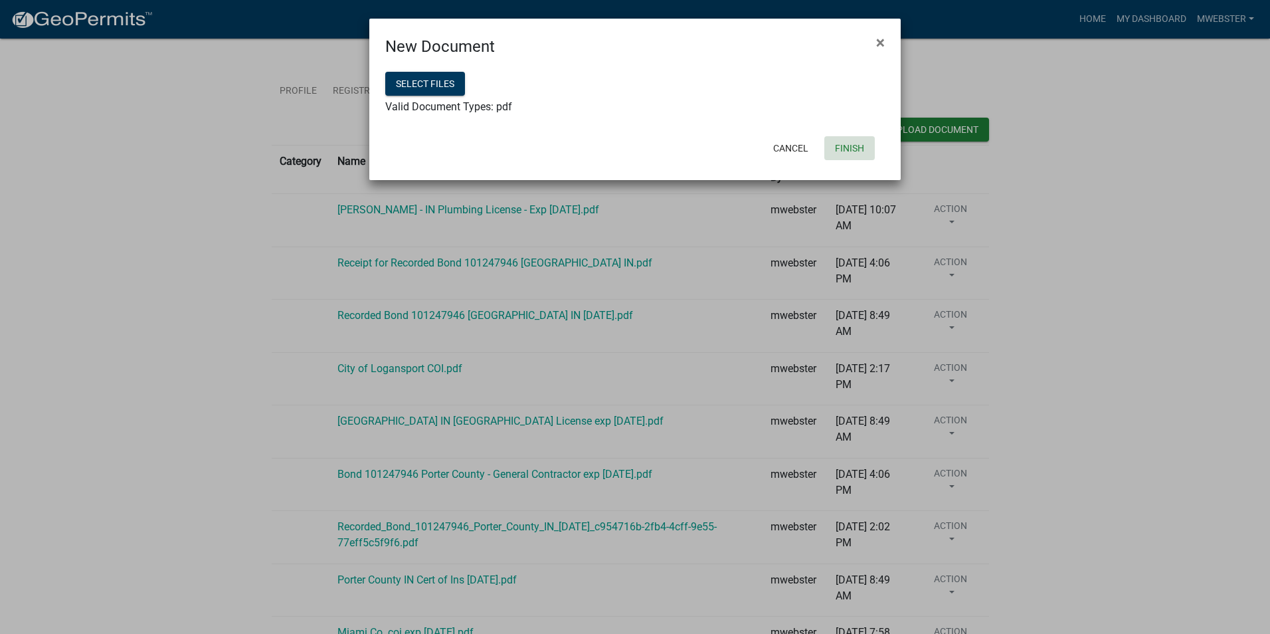
click at [846, 157] on button "Finish" at bounding box center [850, 148] width 50 height 24
